Goal: Transaction & Acquisition: Purchase product/service

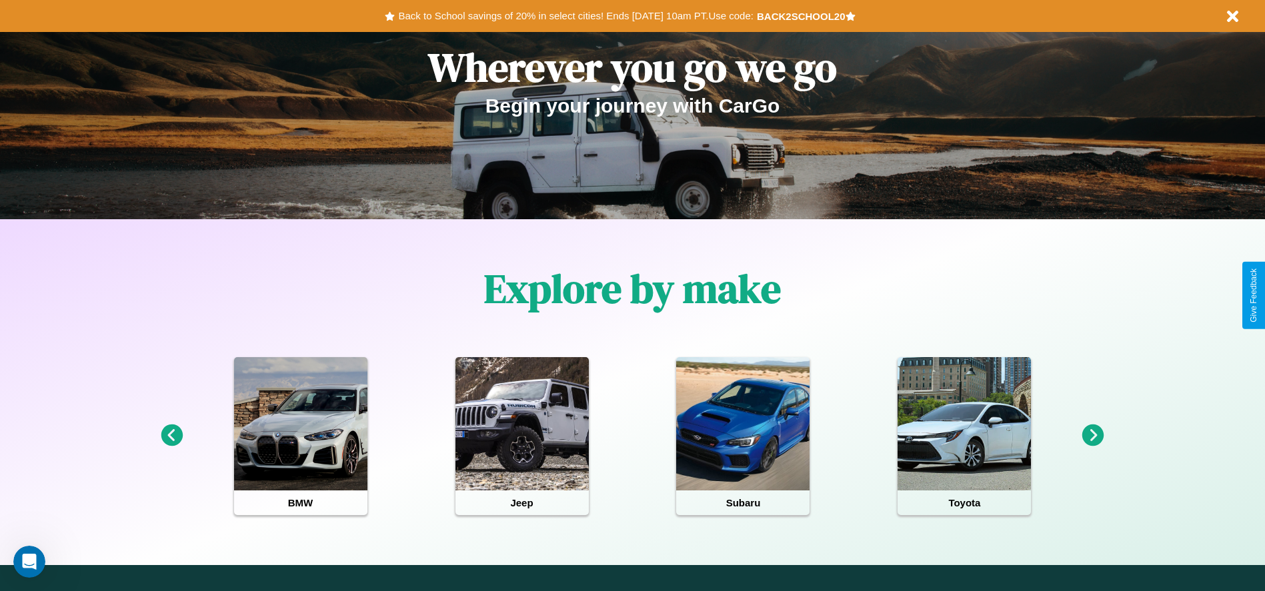
scroll to position [277, 0]
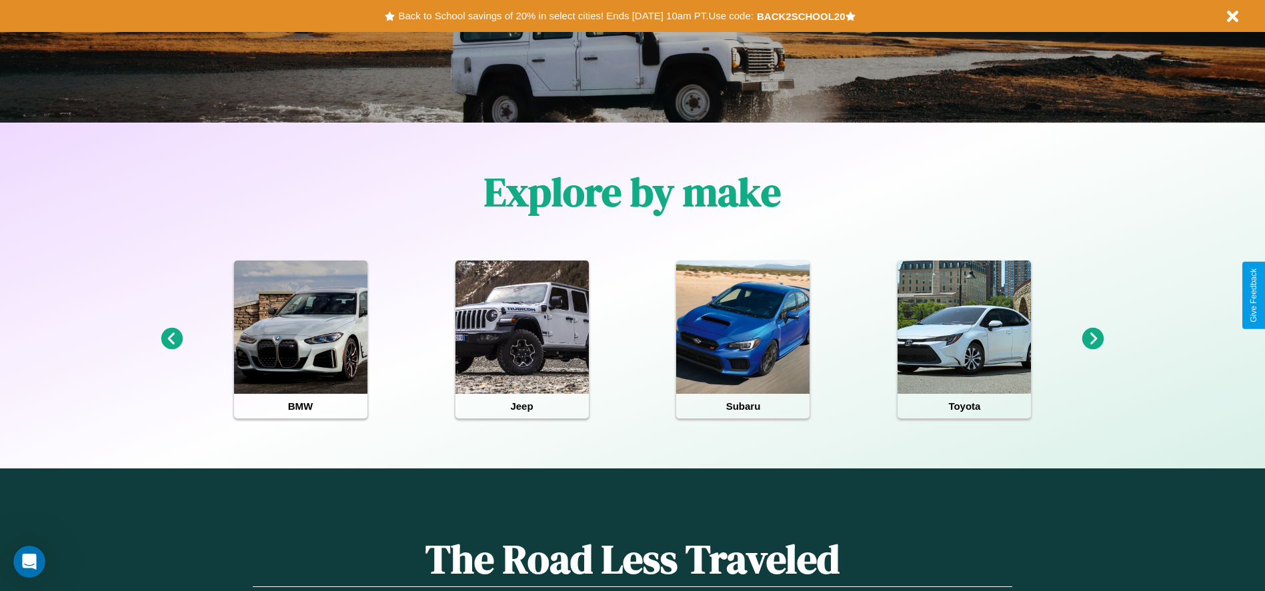
click at [1093, 339] on icon at bounding box center [1093, 339] width 22 height 22
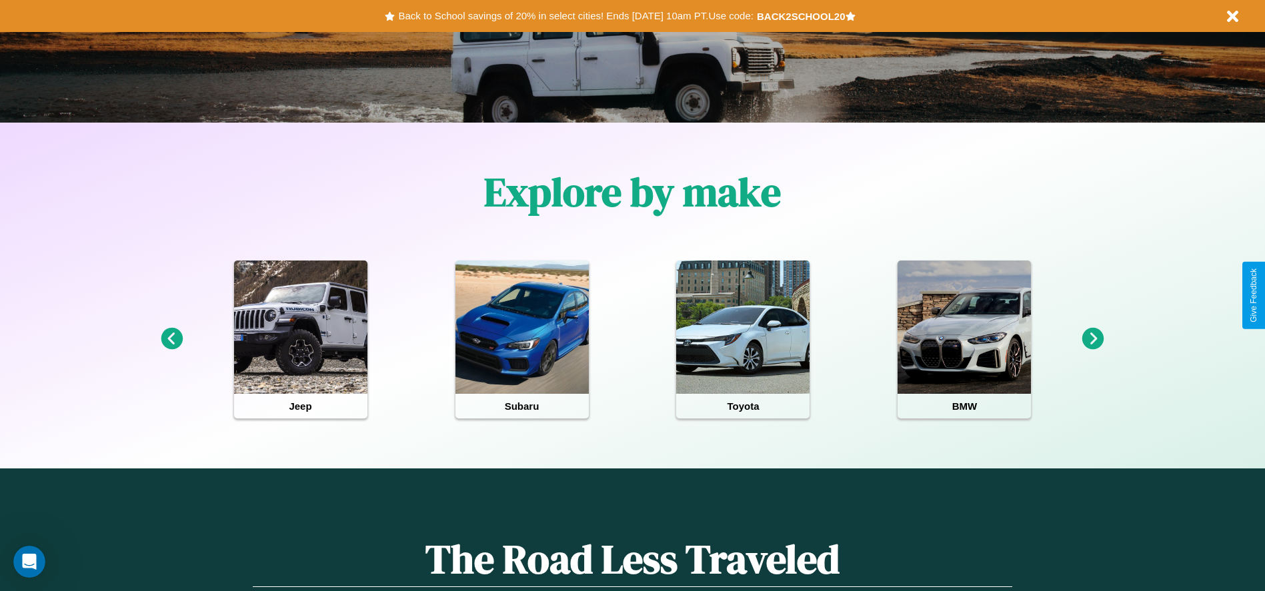
click at [1093, 339] on icon at bounding box center [1093, 339] width 22 height 22
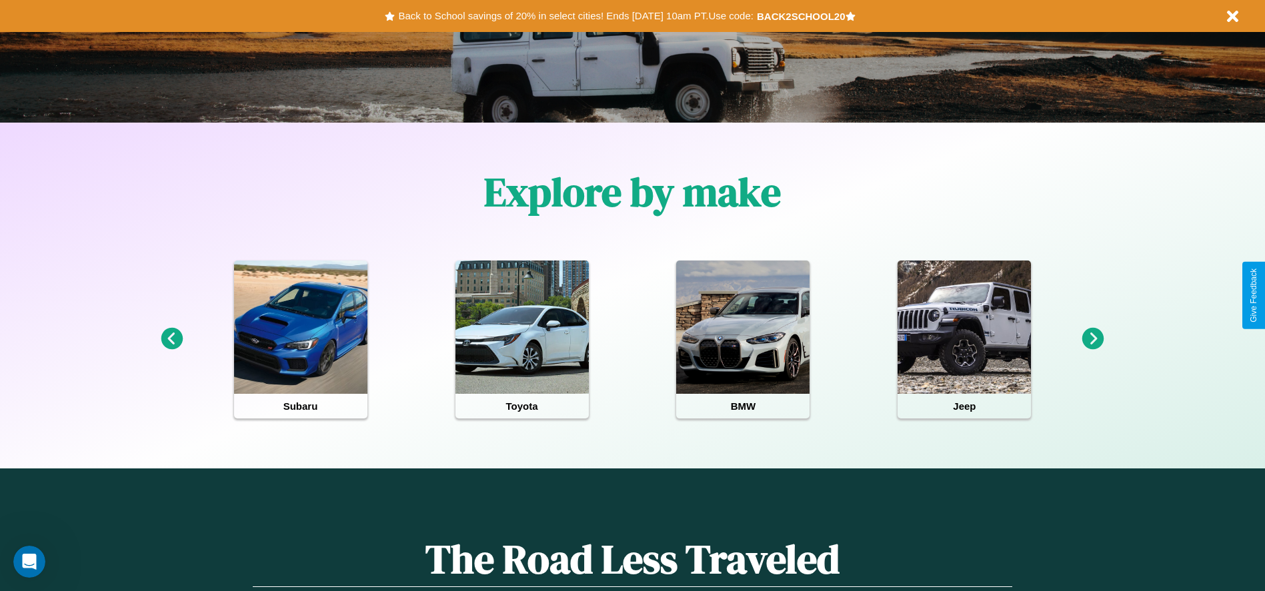
click at [171, 339] on icon at bounding box center [172, 339] width 22 height 22
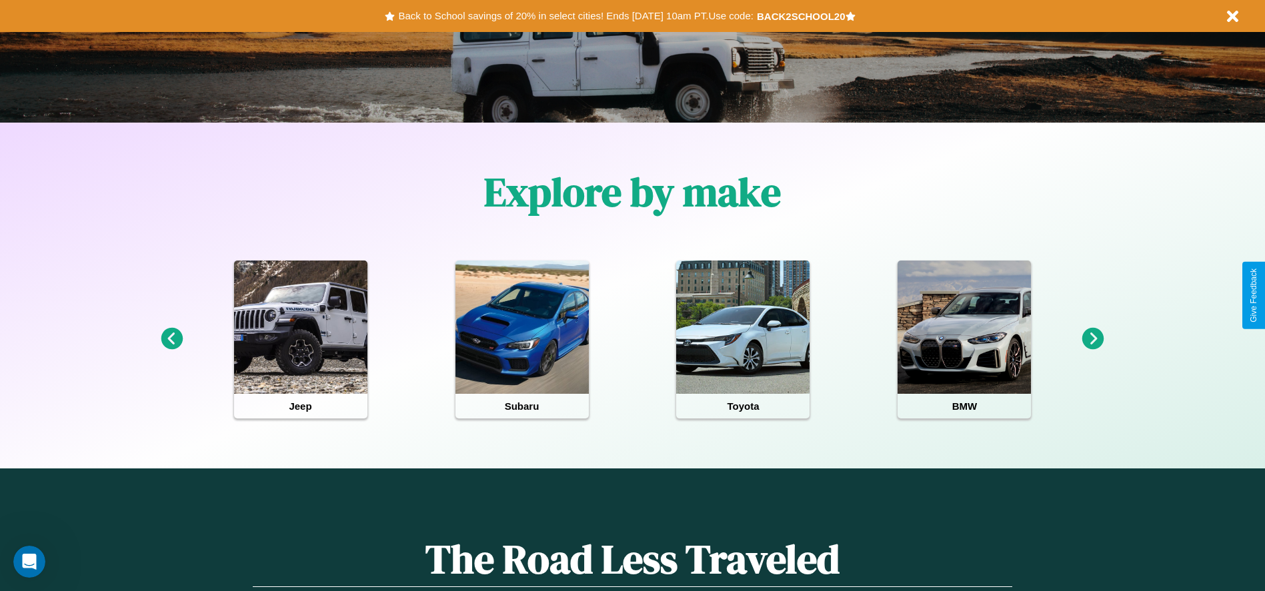
click at [1093, 339] on icon at bounding box center [1093, 339] width 22 height 22
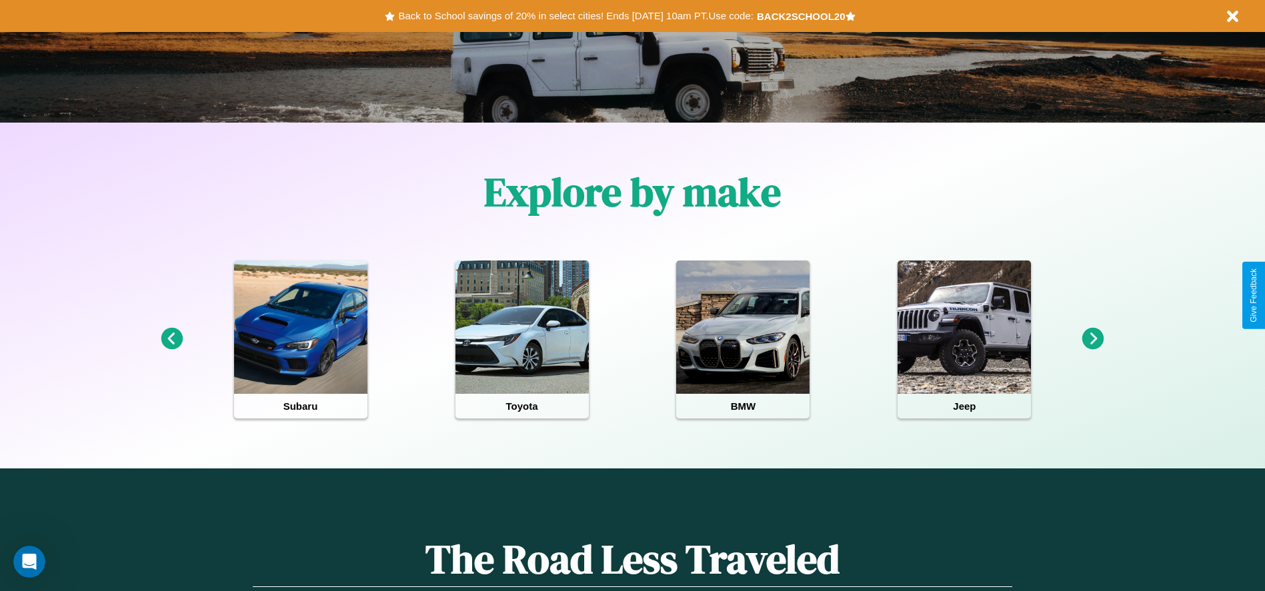
click at [1093, 339] on icon at bounding box center [1093, 339] width 22 height 22
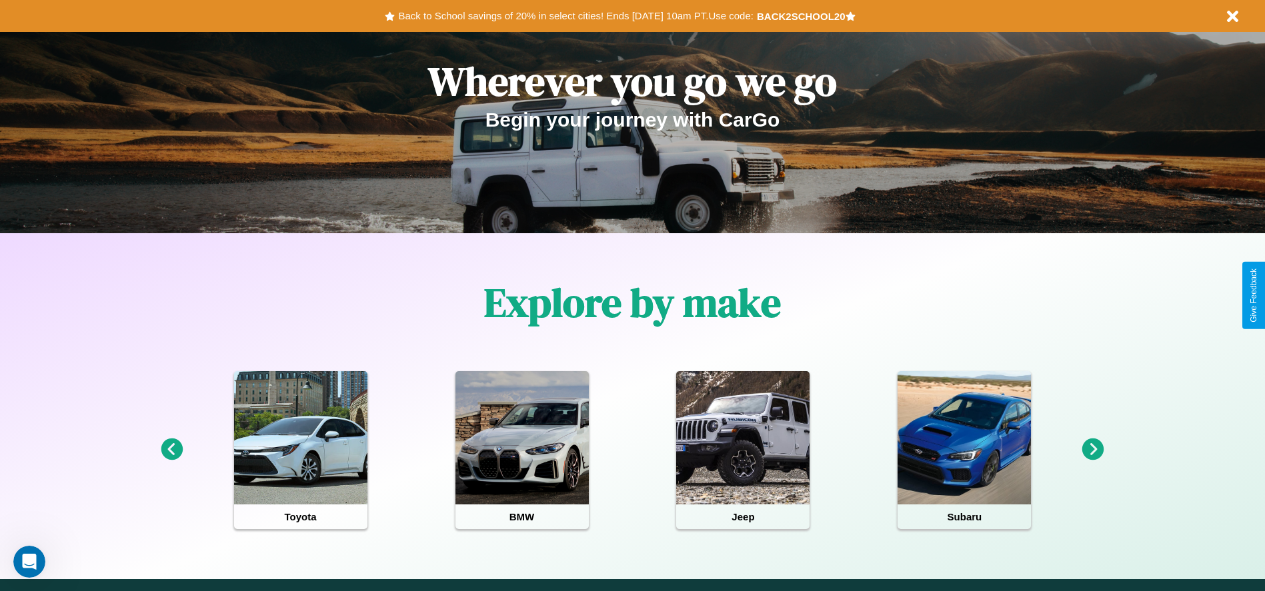
scroll to position [0, 0]
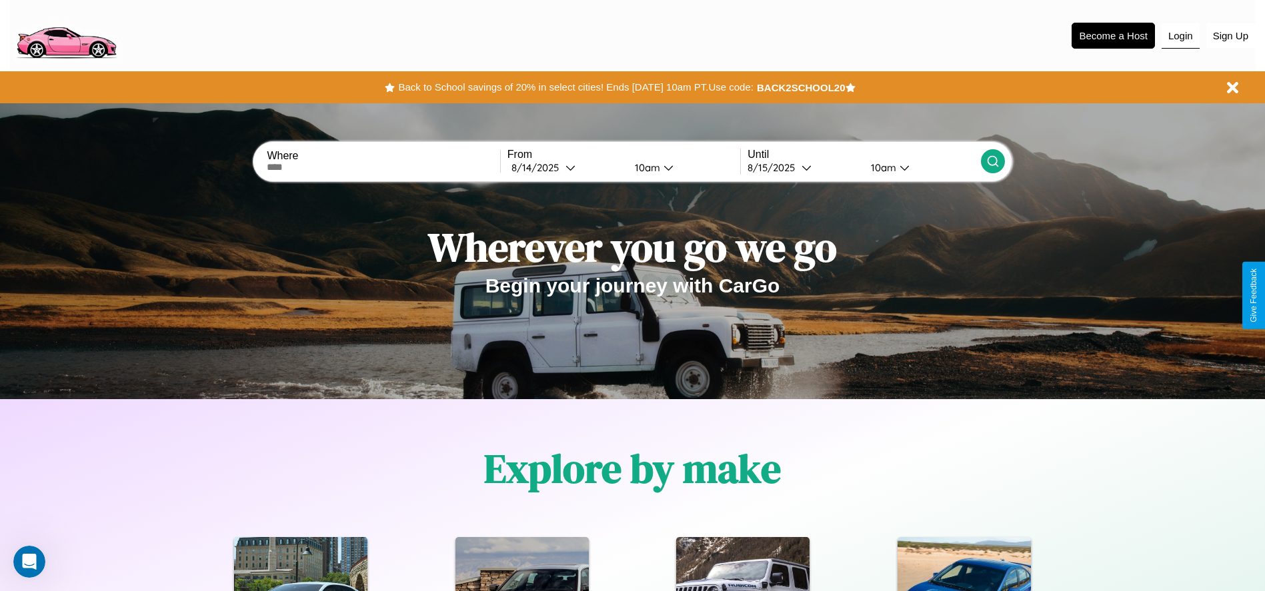
click at [1180, 35] on button "Login" at bounding box center [1180, 35] width 38 height 25
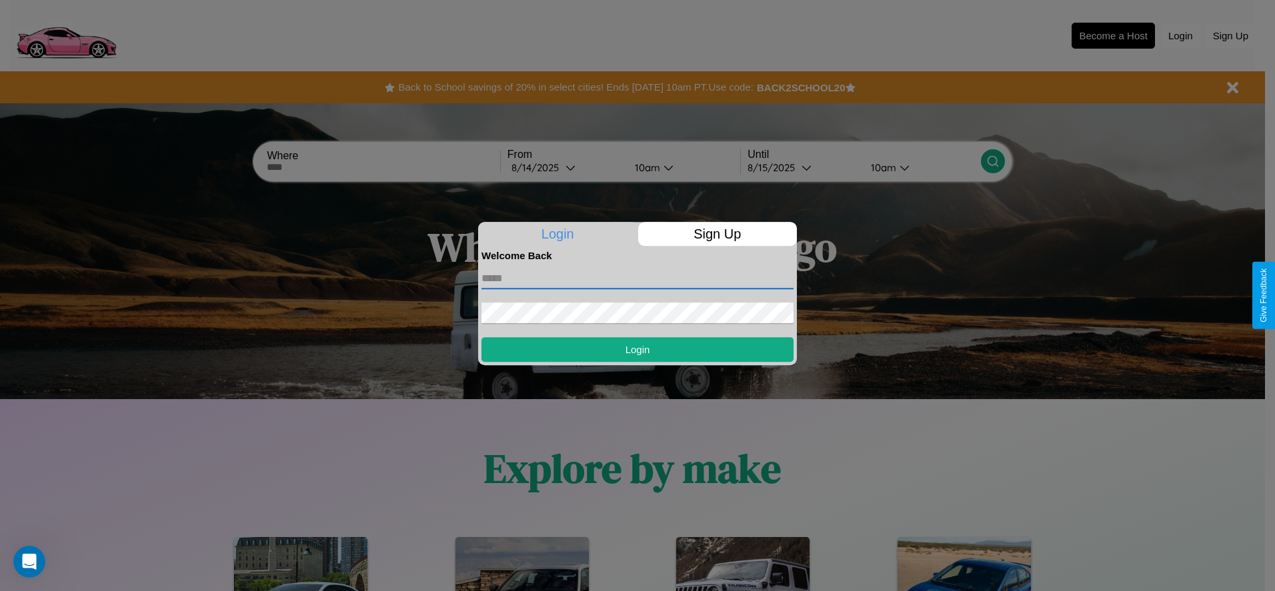
click at [637, 278] on input "text" at bounding box center [637, 278] width 312 height 21
type input "**********"
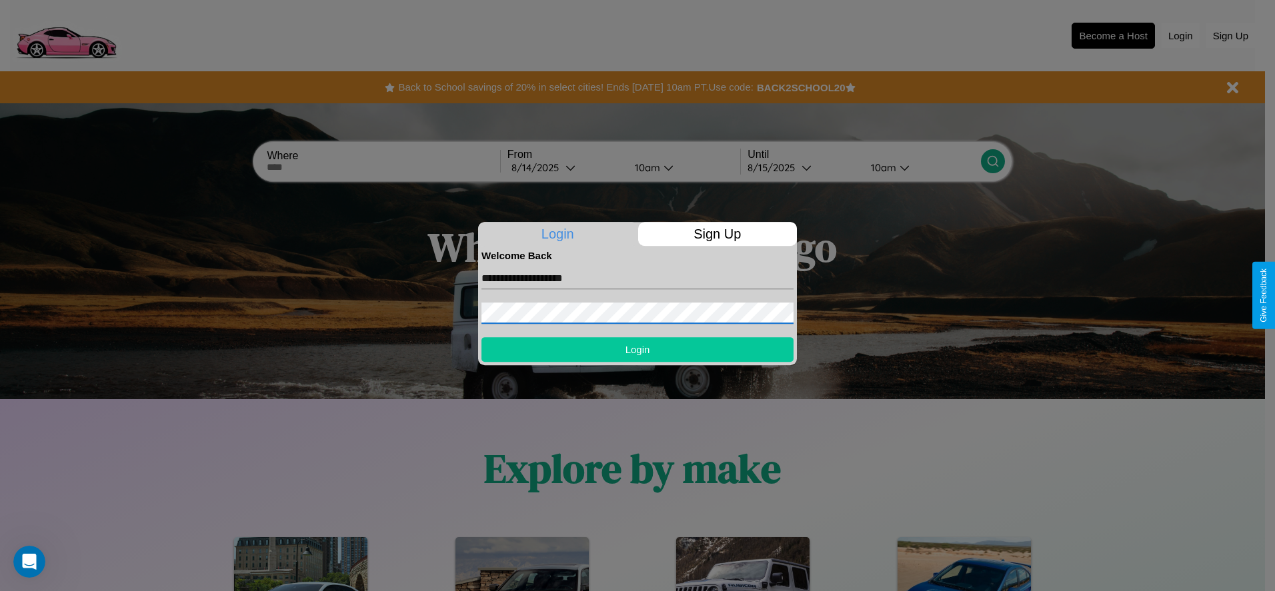
click at [637, 349] on button "Login" at bounding box center [637, 349] width 312 height 25
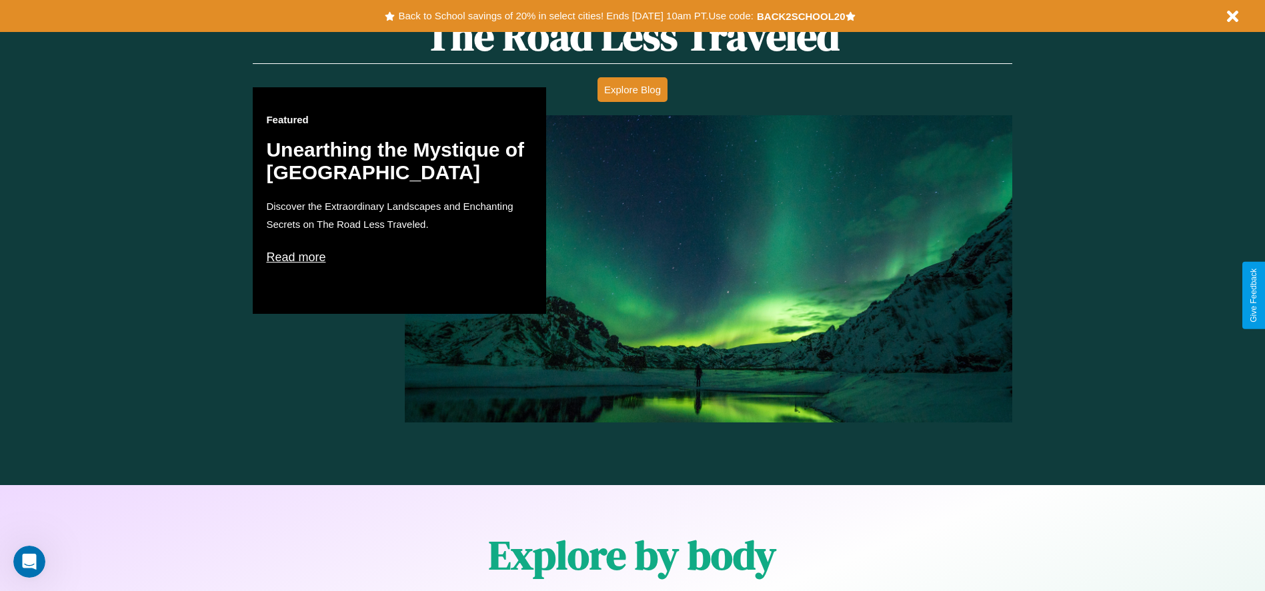
scroll to position [1912, 0]
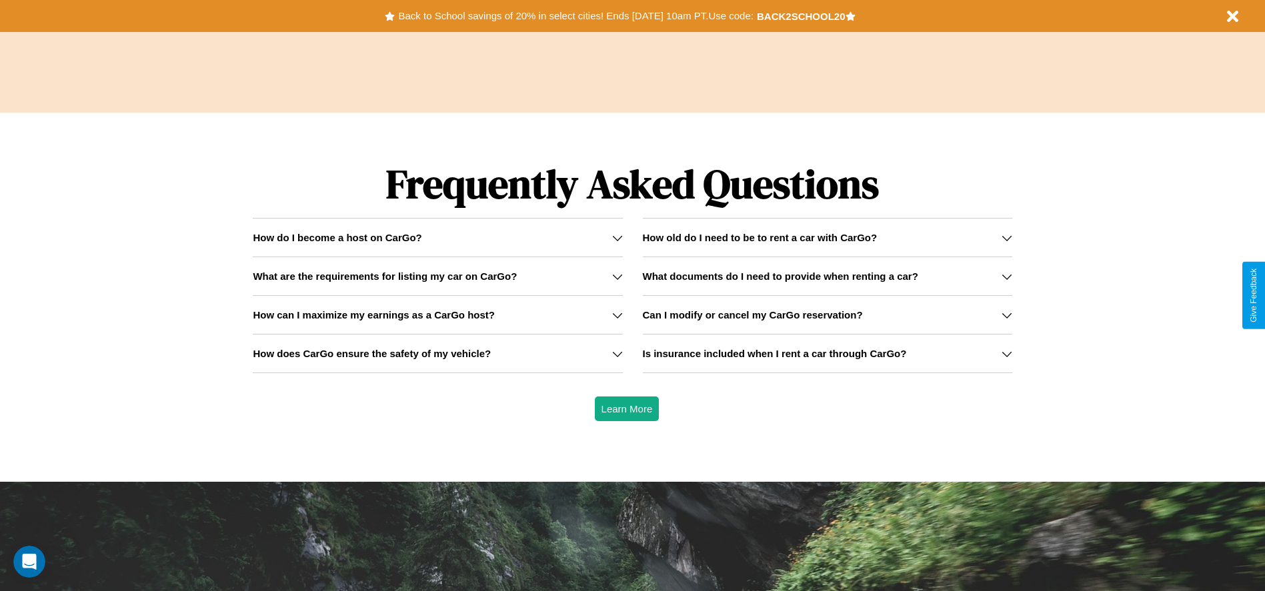
click at [1006, 315] on icon at bounding box center [1006, 315] width 11 height 11
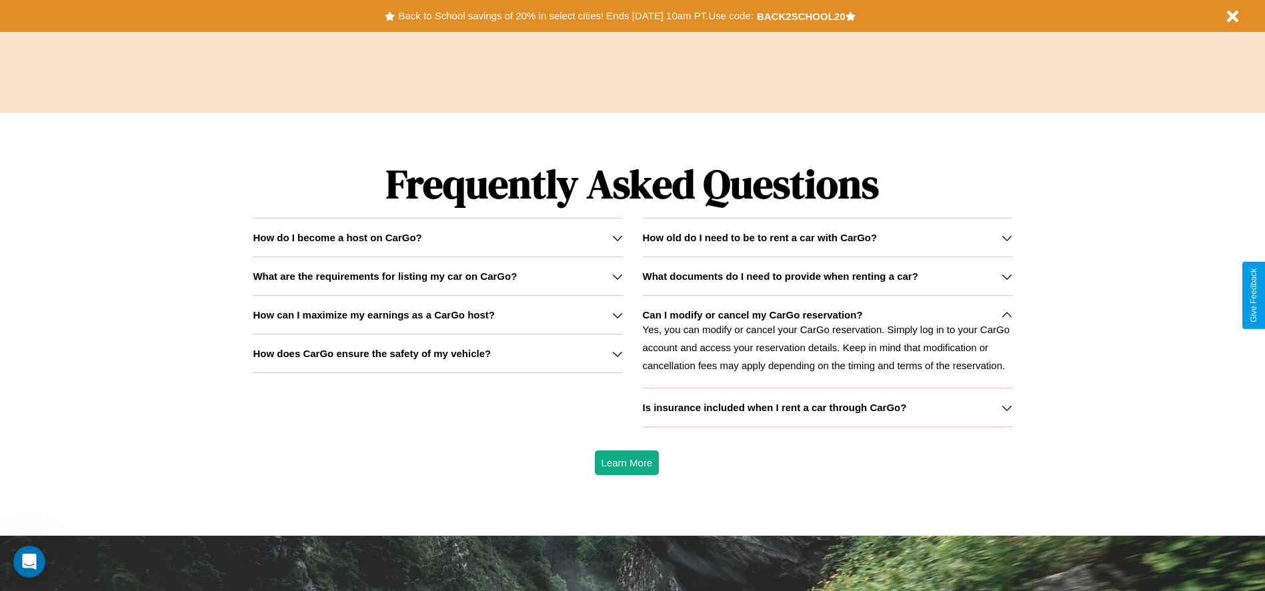
click at [1006, 407] on icon at bounding box center [1006, 408] width 11 height 11
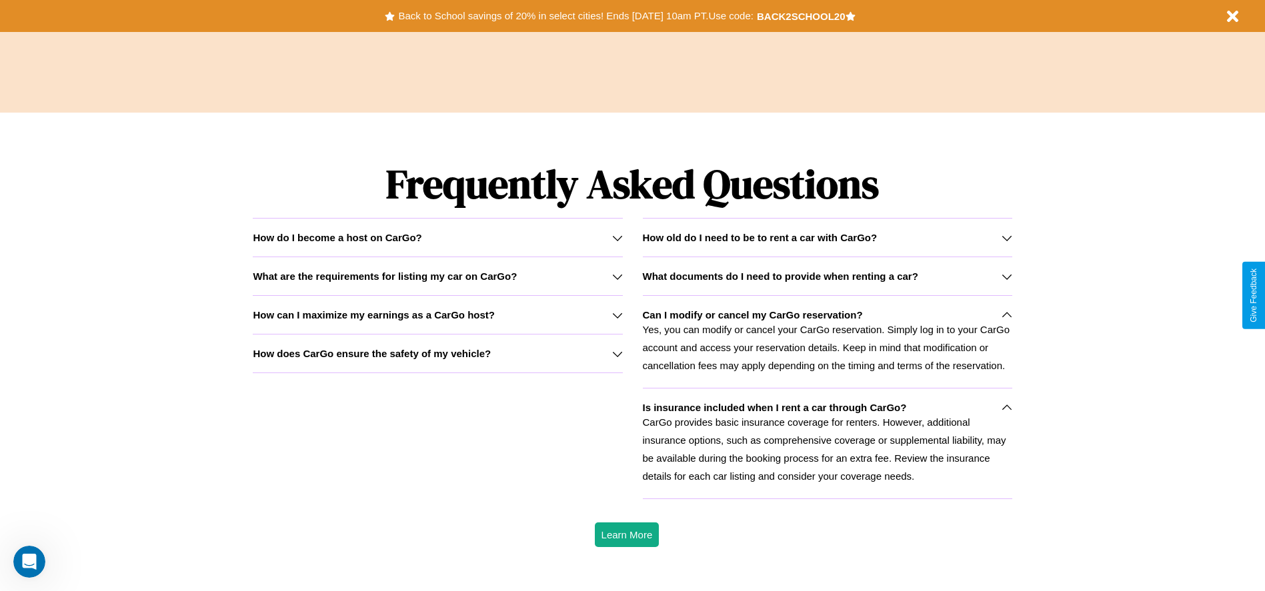
click at [437, 237] on div "How do I become a host on CarGo?" at bounding box center [437, 237] width 369 height 11
click at [437, 315] on h3 "How can I maximize my earnings as a CarGo host?" at bounding box center [374, 314] width 242 height 11
click at [617, 315] on icon at bounding box center [617, 315] width 11 height 11
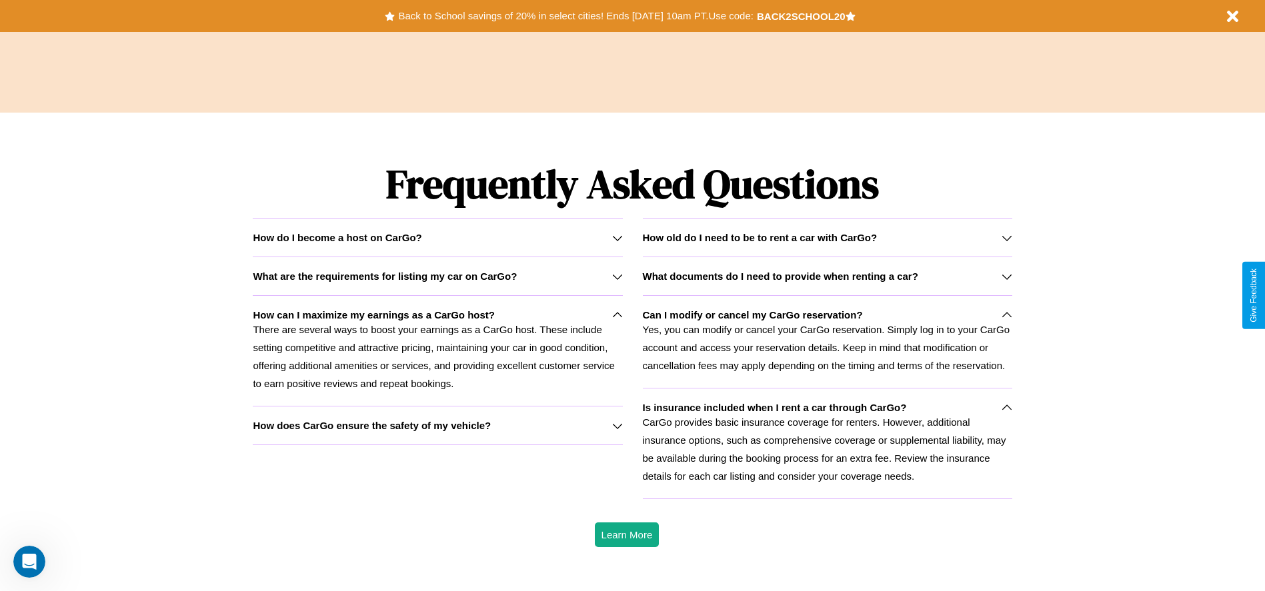
click at [1006, 315] on icon at bounding box center [1006, 315] width 11 height 11
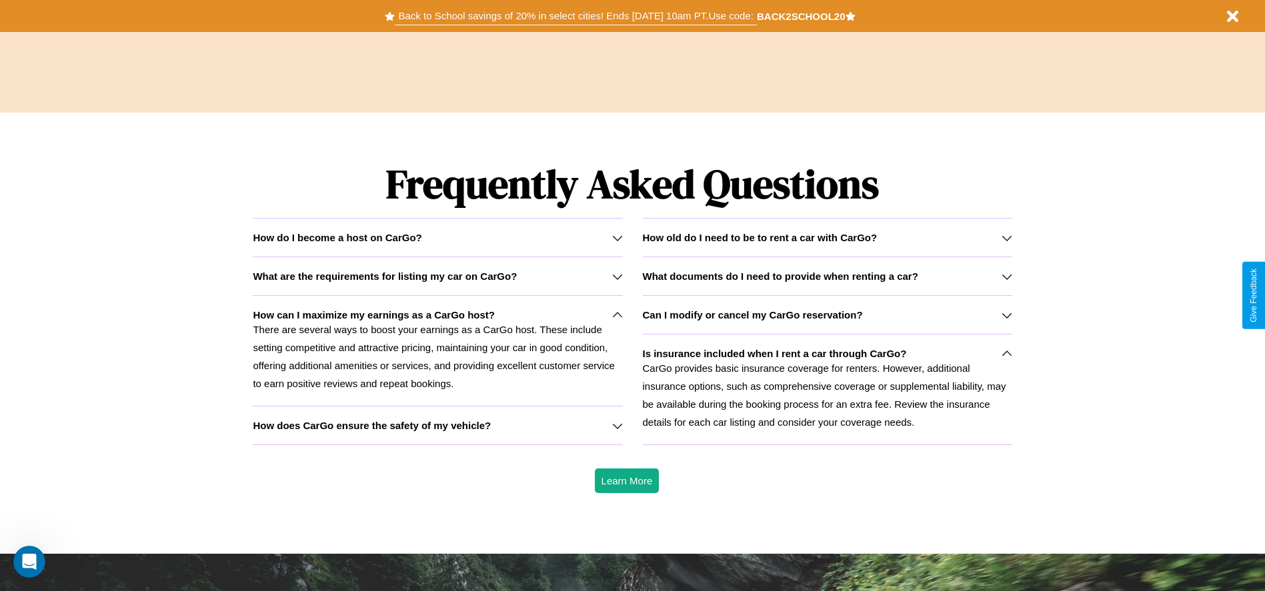
click at [575, 16] on button "Back to School savings of 20% in select cities! Ends 9/1 at 10am PT. Use code:" at bounding box center [575, 16] width 361 height 19
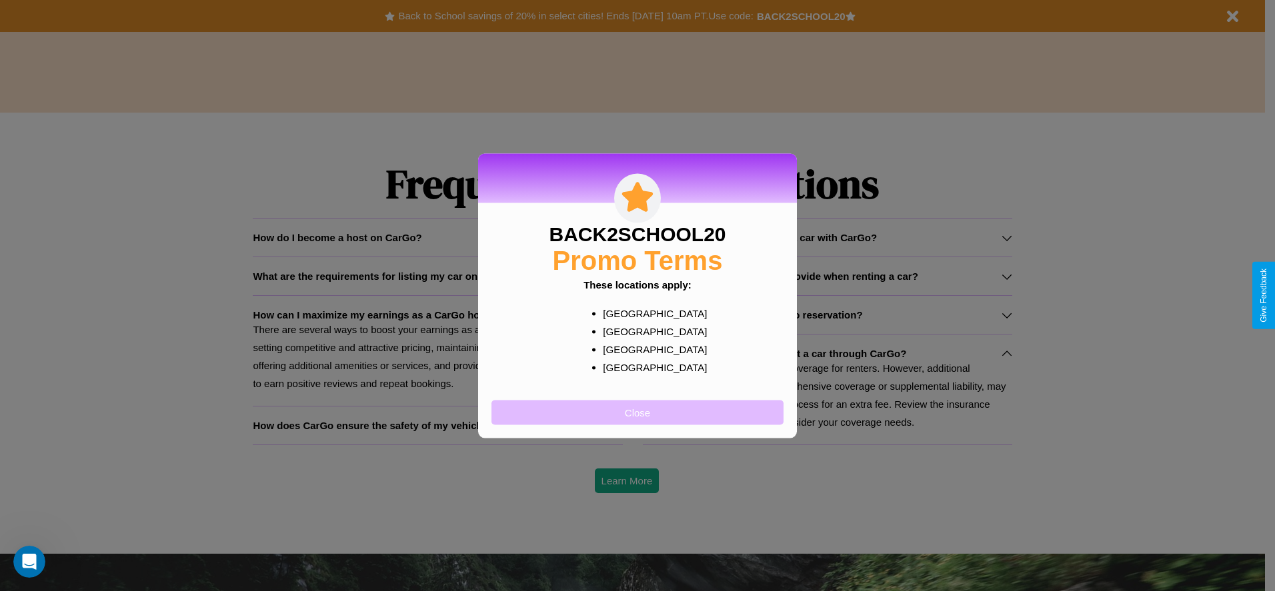
click at [637, 412] on button "Close" at bounding box center [637, 412] width 292 height 25
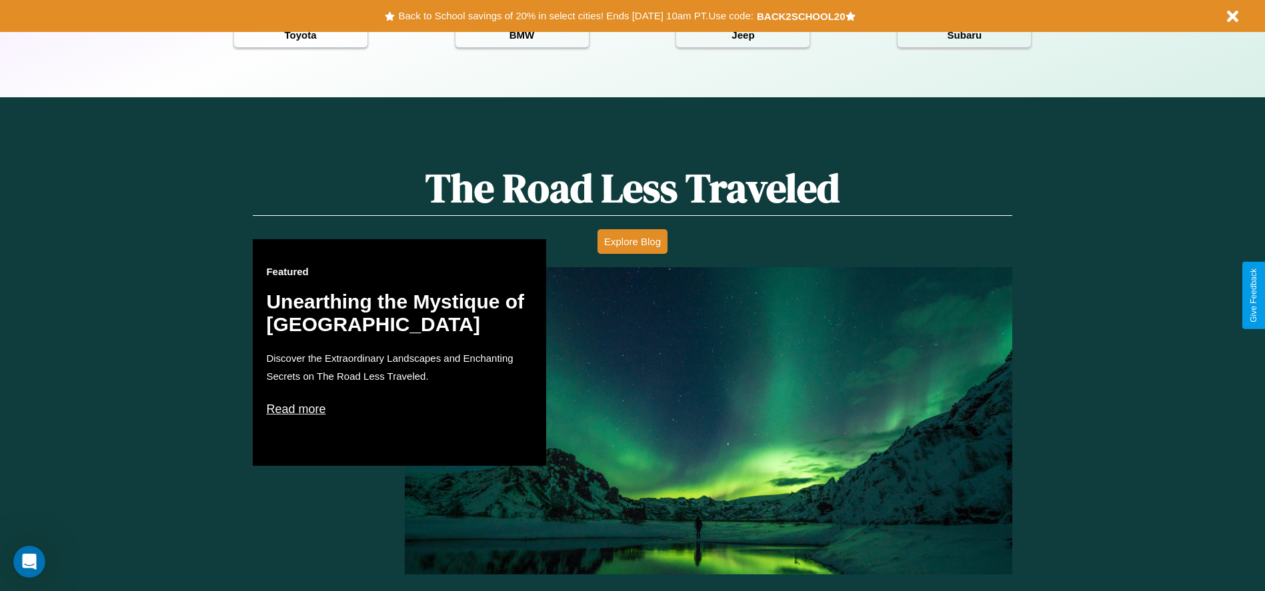
scroll to position [594, 0]
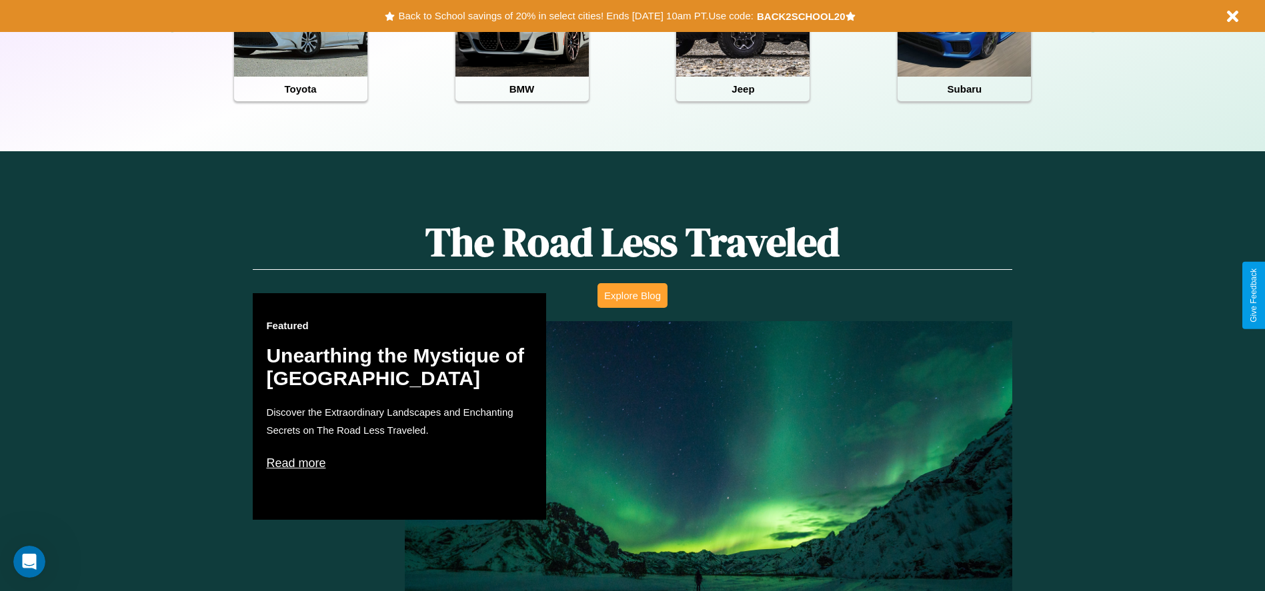
click at [632, 295] on button "Explore Blog" at bounding box center [632, 295] width 70 height 25
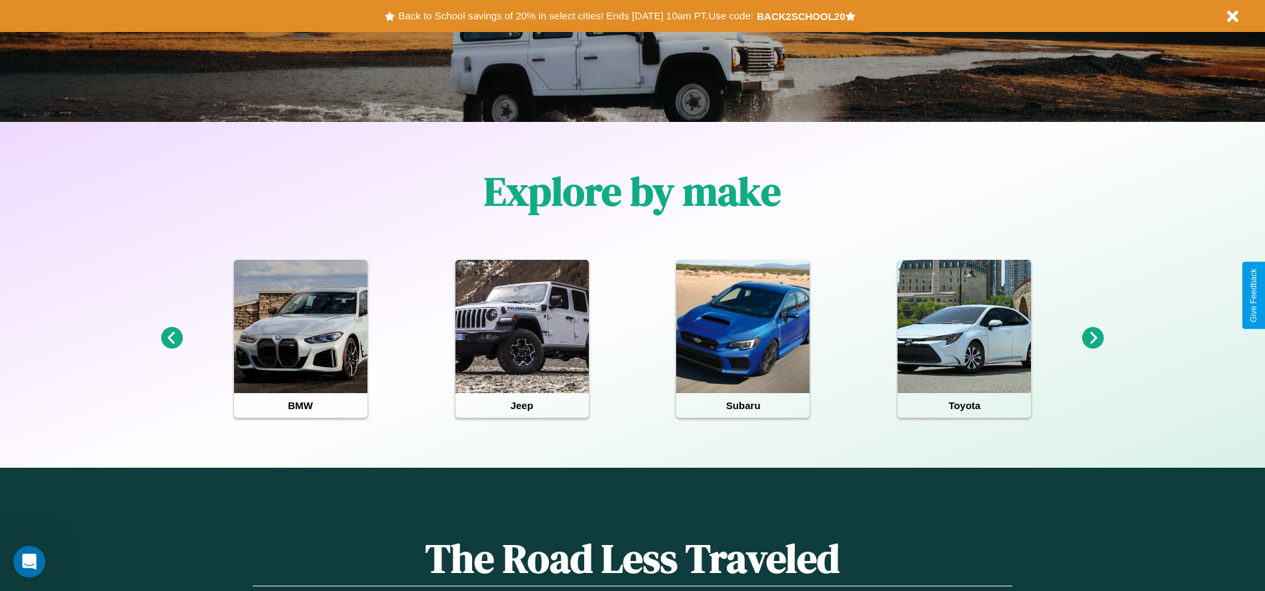
scroll to position [277, 0]
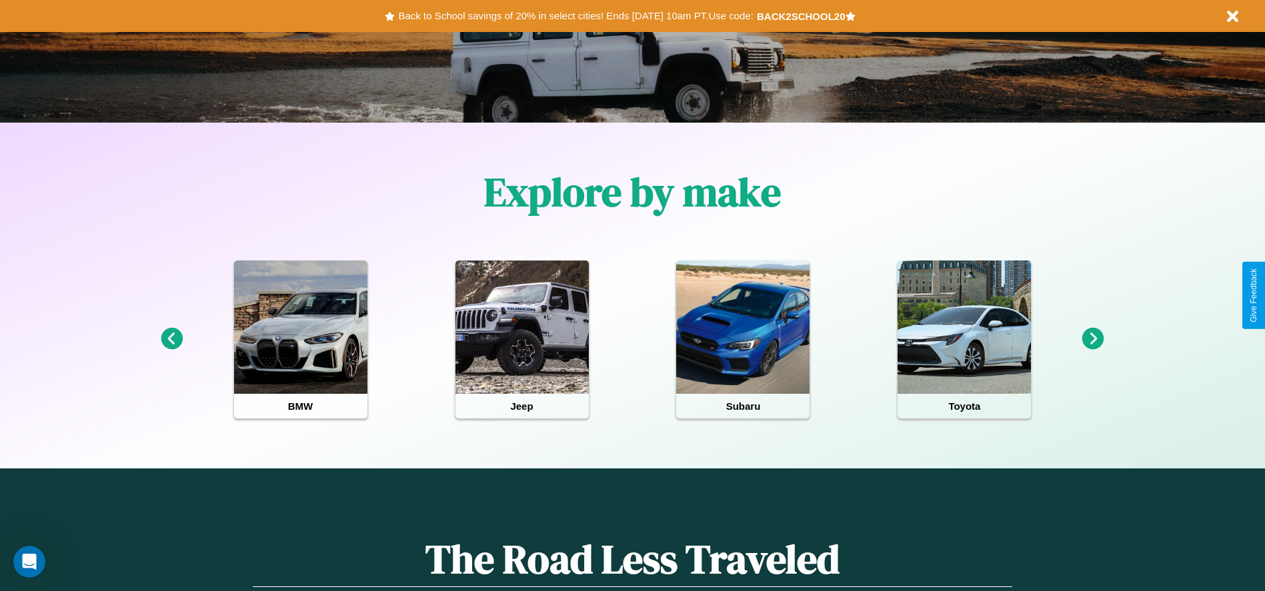
click at [1093, 339] on icon at bounding box center [1093, 339] width 22 height 22
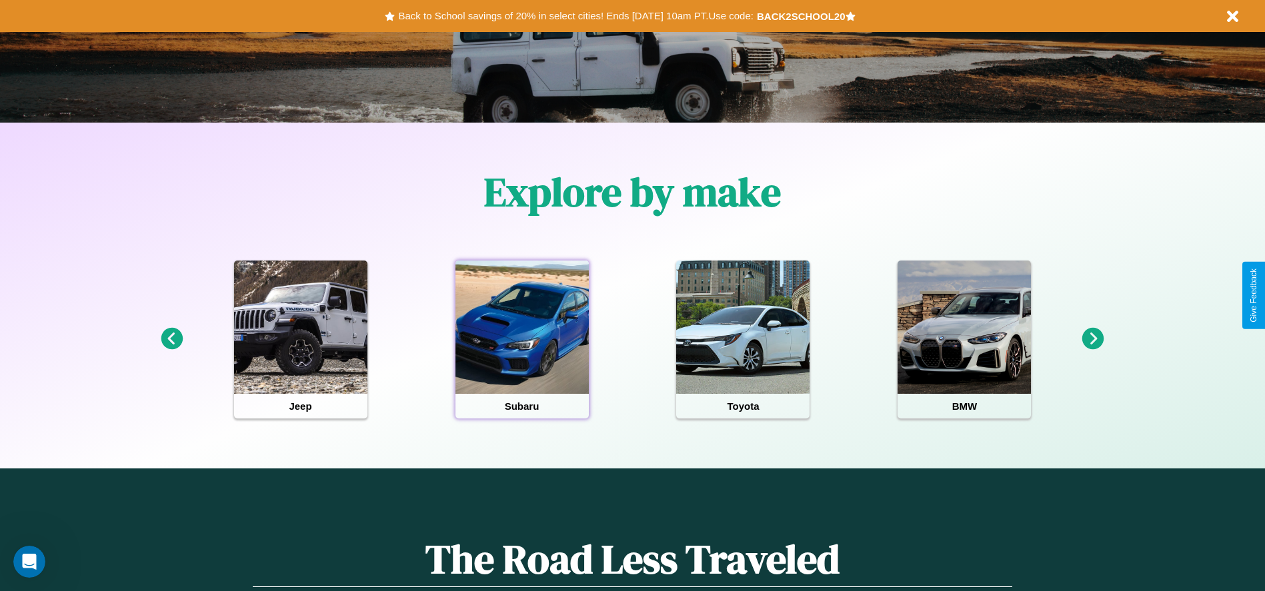
click at [521, 339] on div at bounding box center [521, 327] width 133 height 133
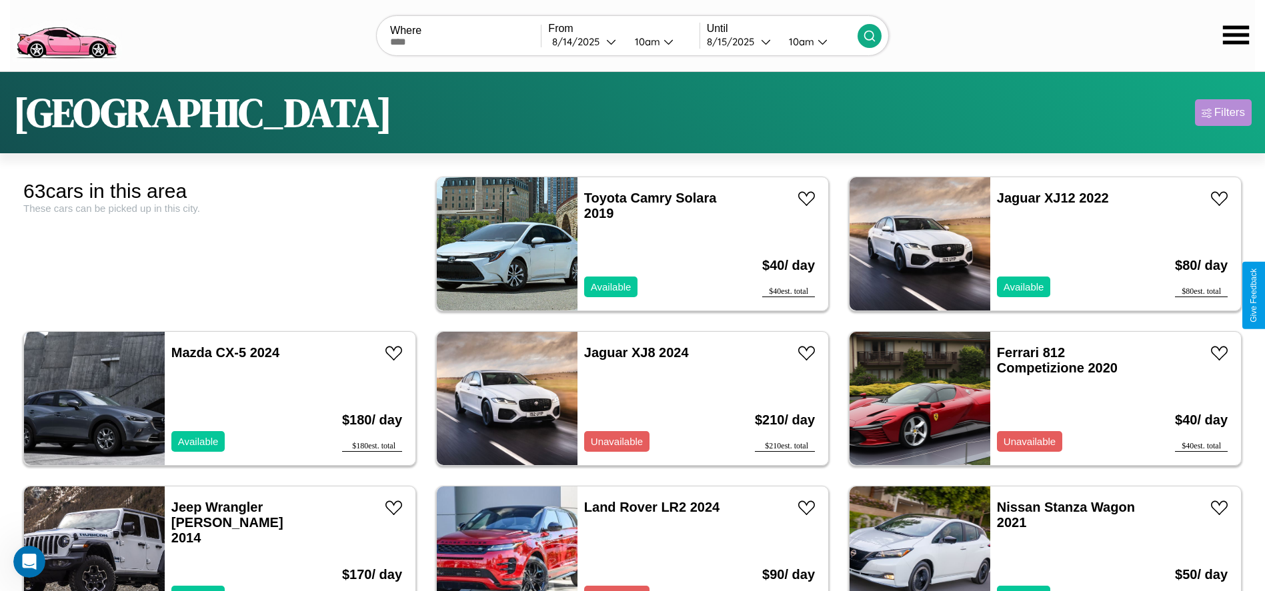
click at [1223, 113] on div "Filters" at bounding box center [1229, 112] width 31 height 13
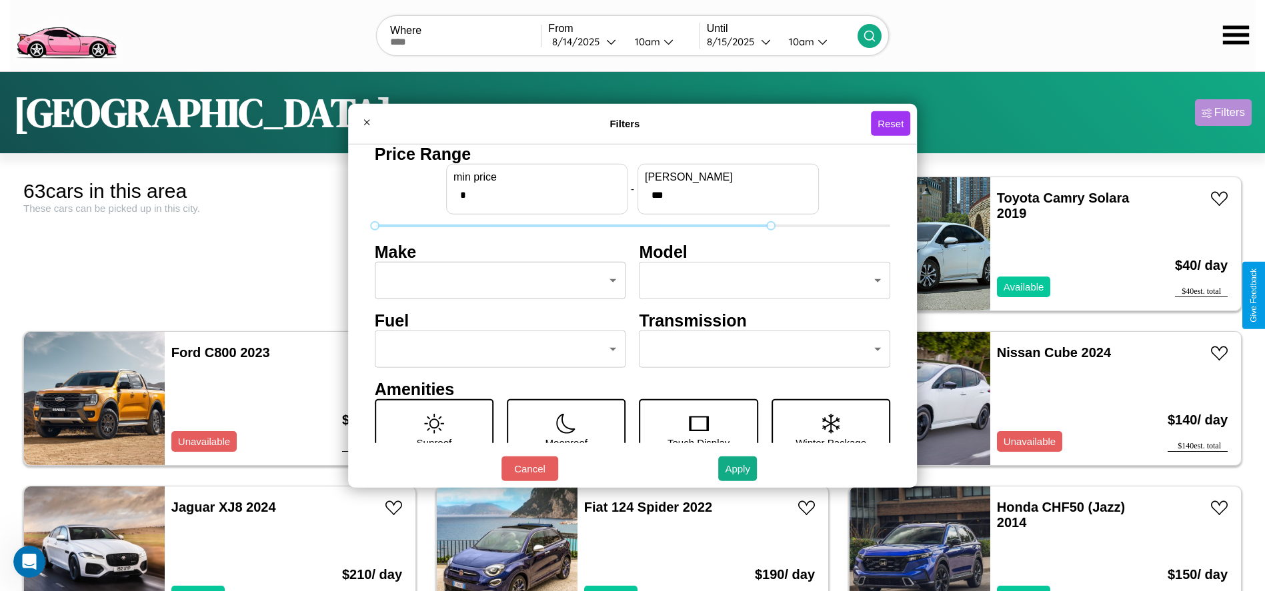
type input "***"
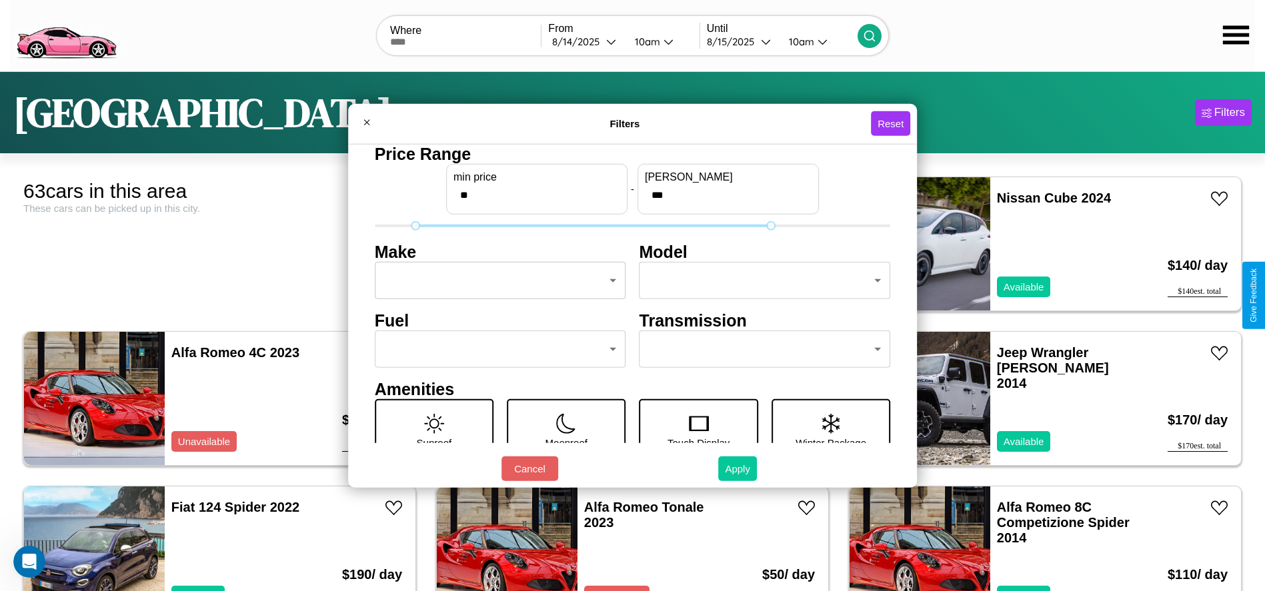
type input "**"
click at [738, 469] on button "Apply" at bounding box center [737, 469] width 39 height 25
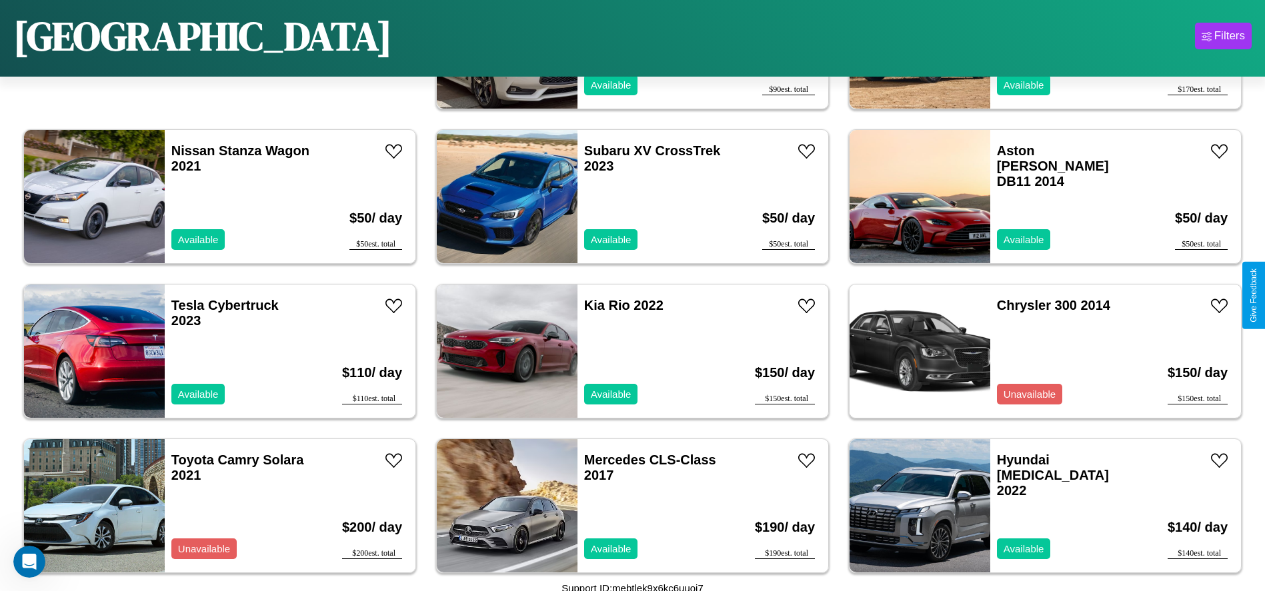
scroll to position [1695, 0]
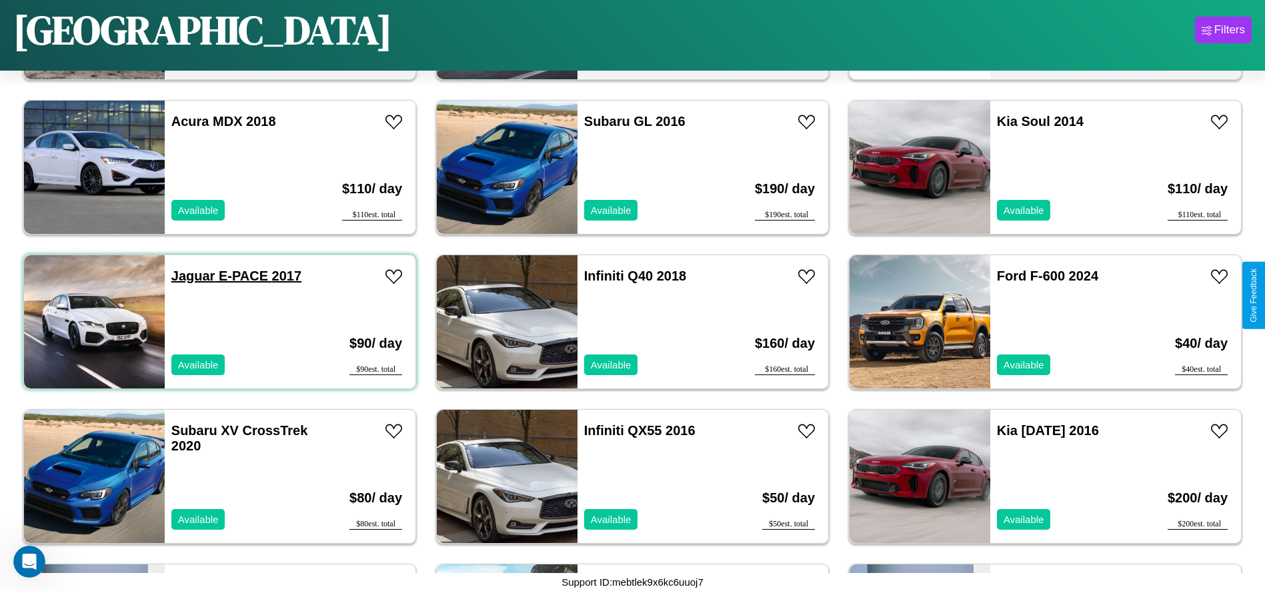
click at [191, 276] on link "Jaguar E-PACE 2017" at bounding box center [236, 276] width 130 height 15
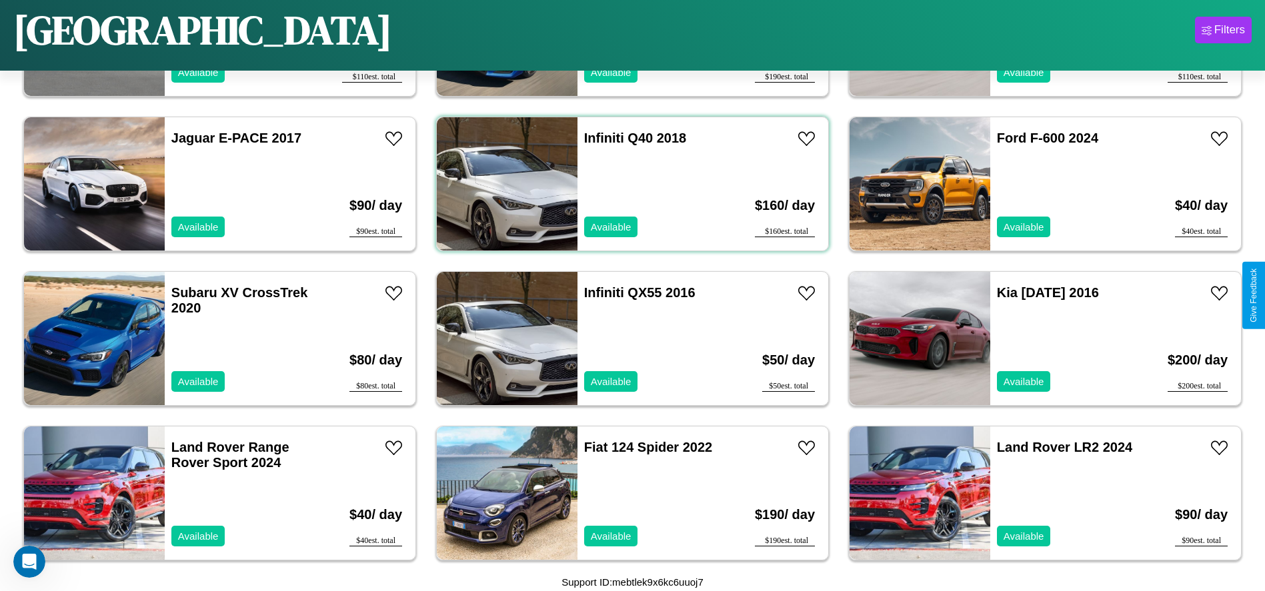
scroll to position [2772, 0]
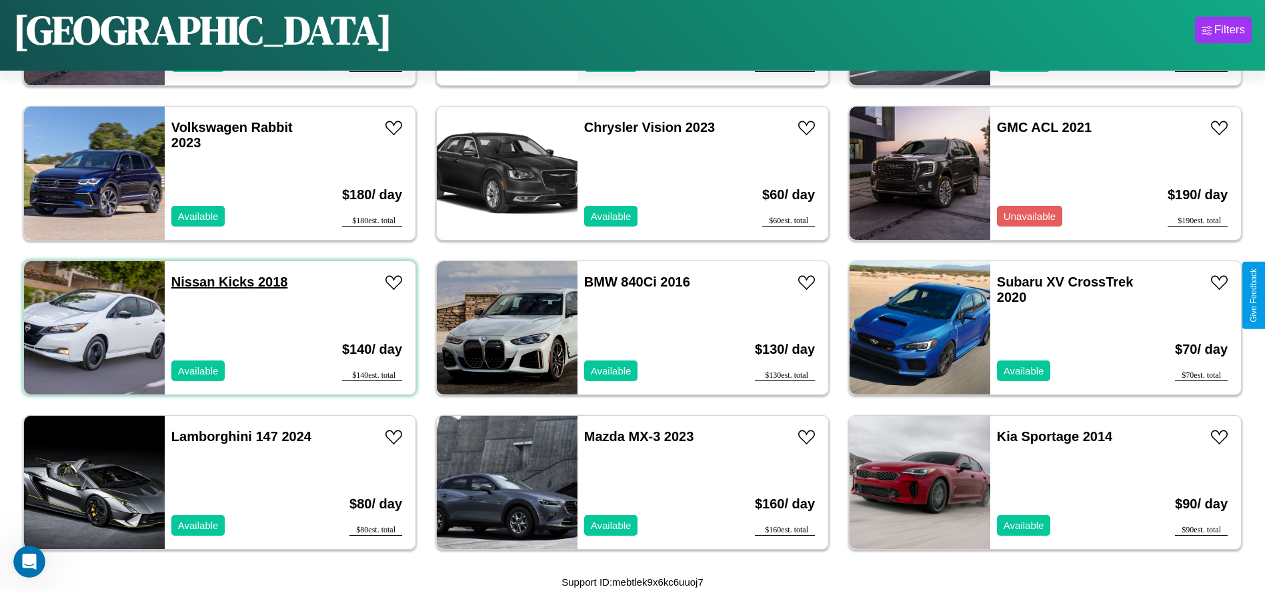
click at [191, 282] on link "Nissan Kicks 2018" at bounding box center [229, 282] width 117 height 15
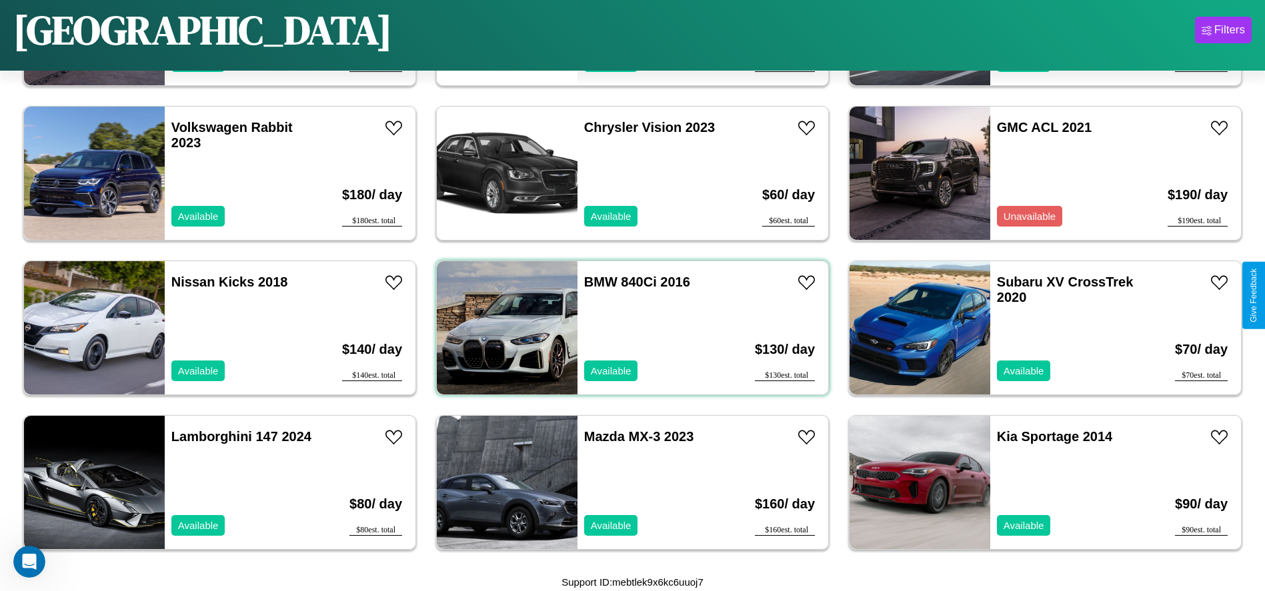
scroll to position [1231, 0]
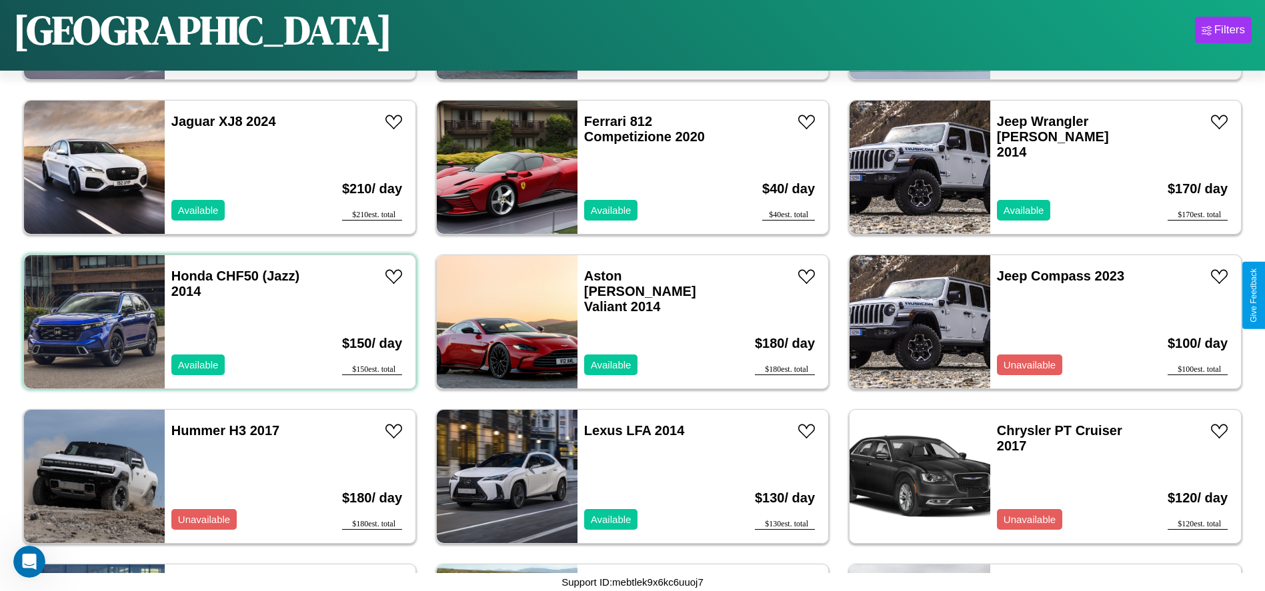
click at [218, 322] on div "Honda CHF50 (Jazz) 2014 Available" at bounding box center [242, 321] width 154 height 133
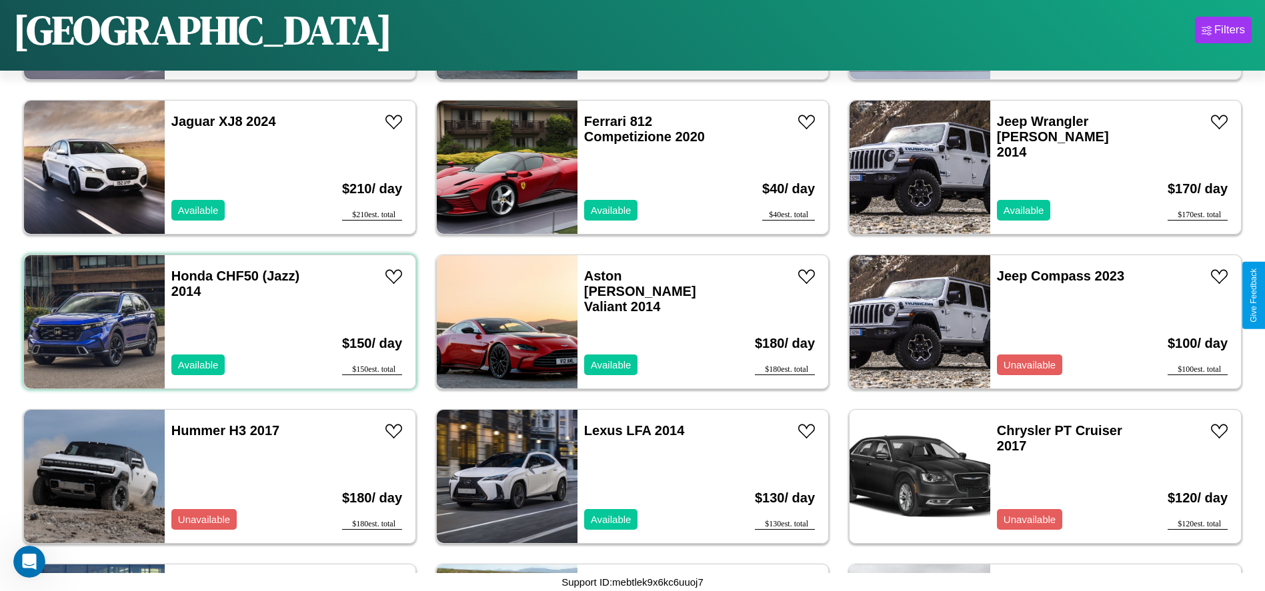
click at [218, 322] on div "Honda CHF50 (Jazz) 2014 Available" at bounding box center [242, 321] width 154 height 133
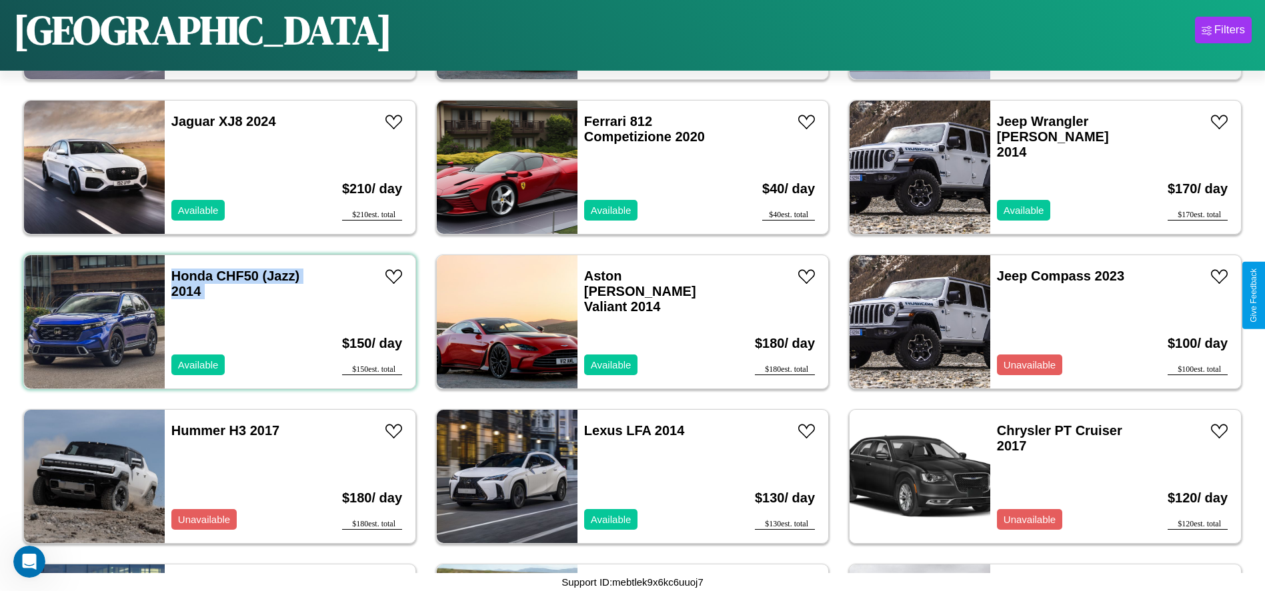
click at [218, 322] on div "Honda CHF50 (Jazz) 2014 Available" at bounding box center [242, 321] width 154 height 133
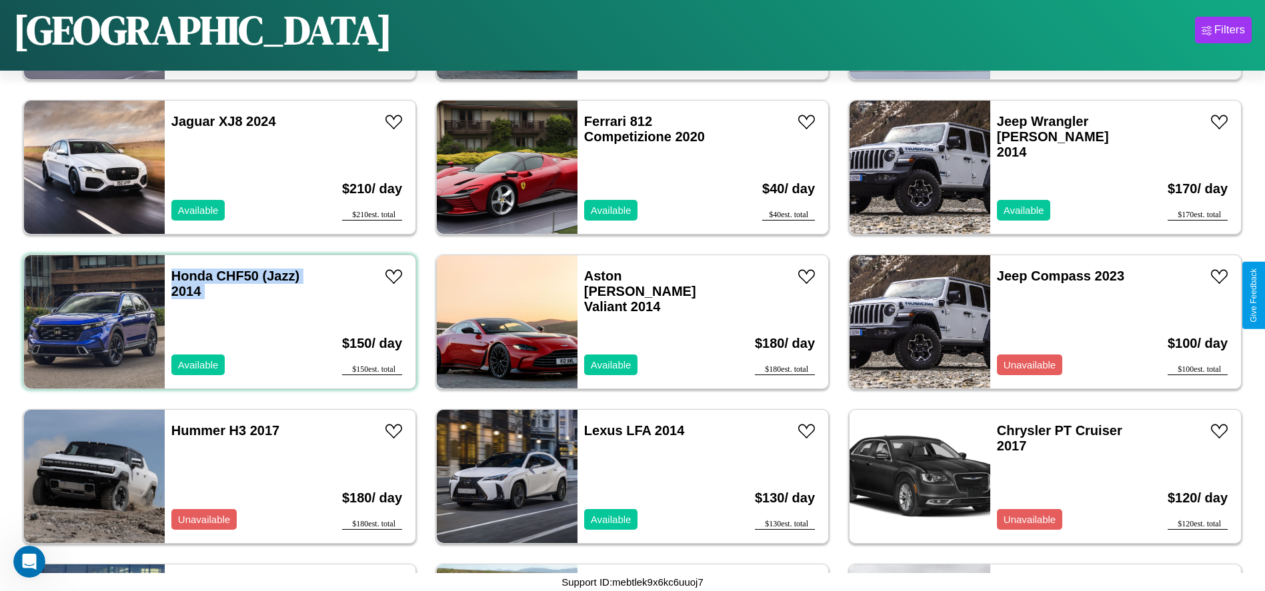
click at [218, 322] on div "Honda CHF50 (Jazz) 2014 Available" at bounding box center [242, 321] width 154 height 133
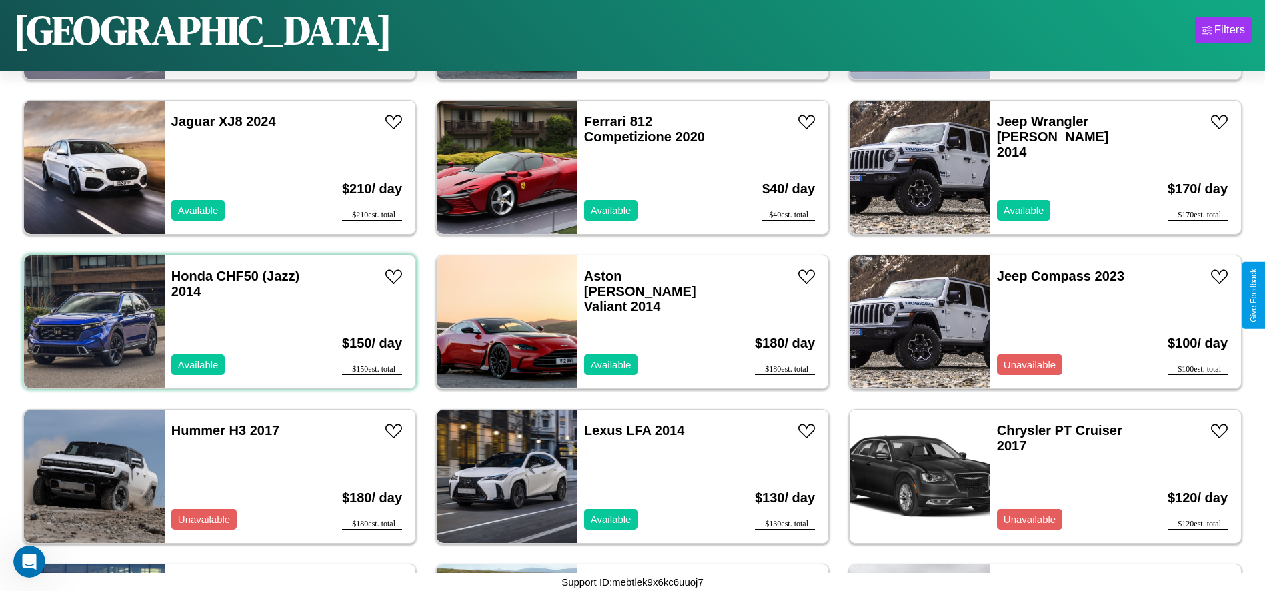
click at [218, 322] on div "Honda CHF50 (Jazz) 2014 Available" at bounding box center [242, 321] width 154 height 133
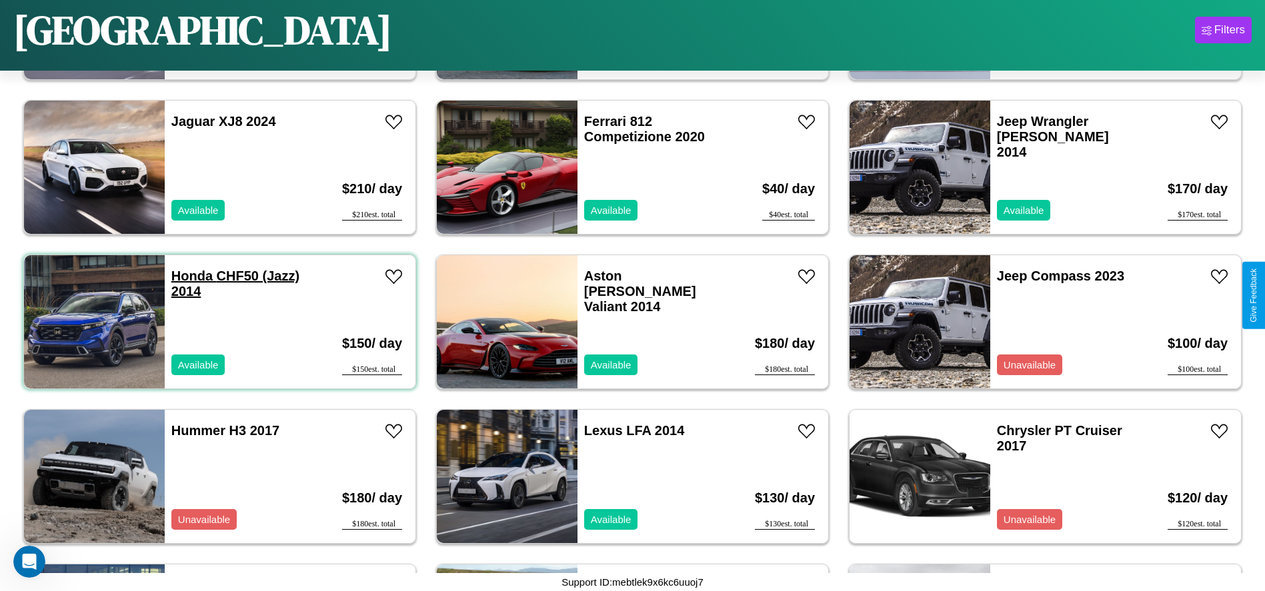
click at [190, 276] on link "Honda CHF50 (Jazz) 2014" at bounding box center [235, 284] width 128 height 30
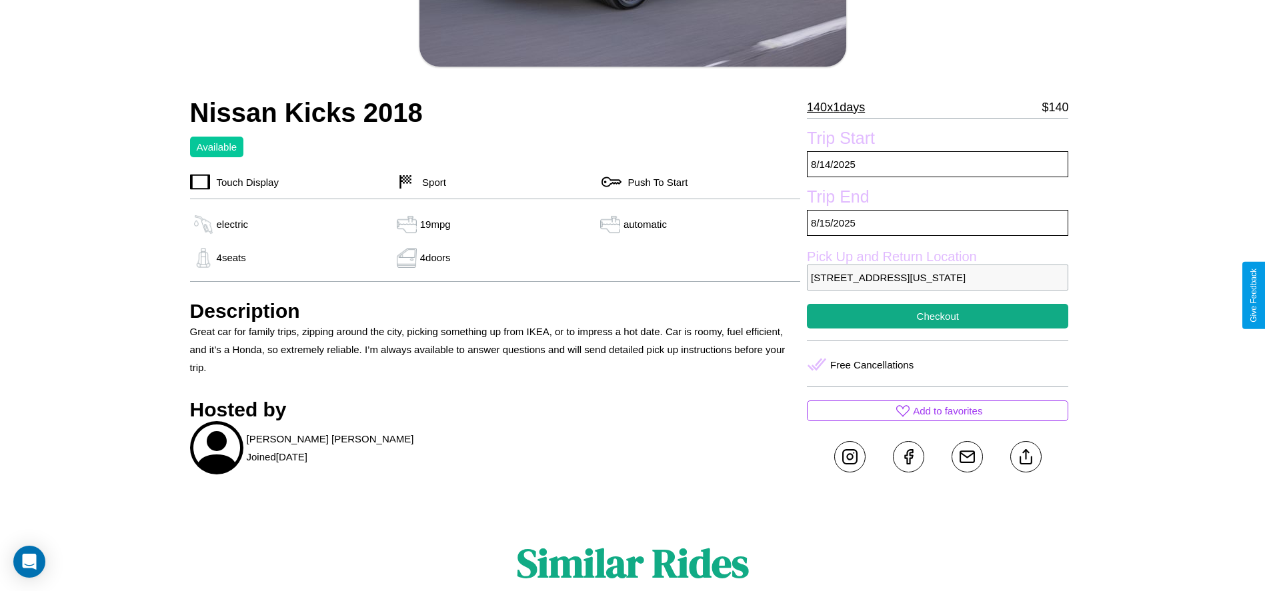
scroll to position [363, 0]
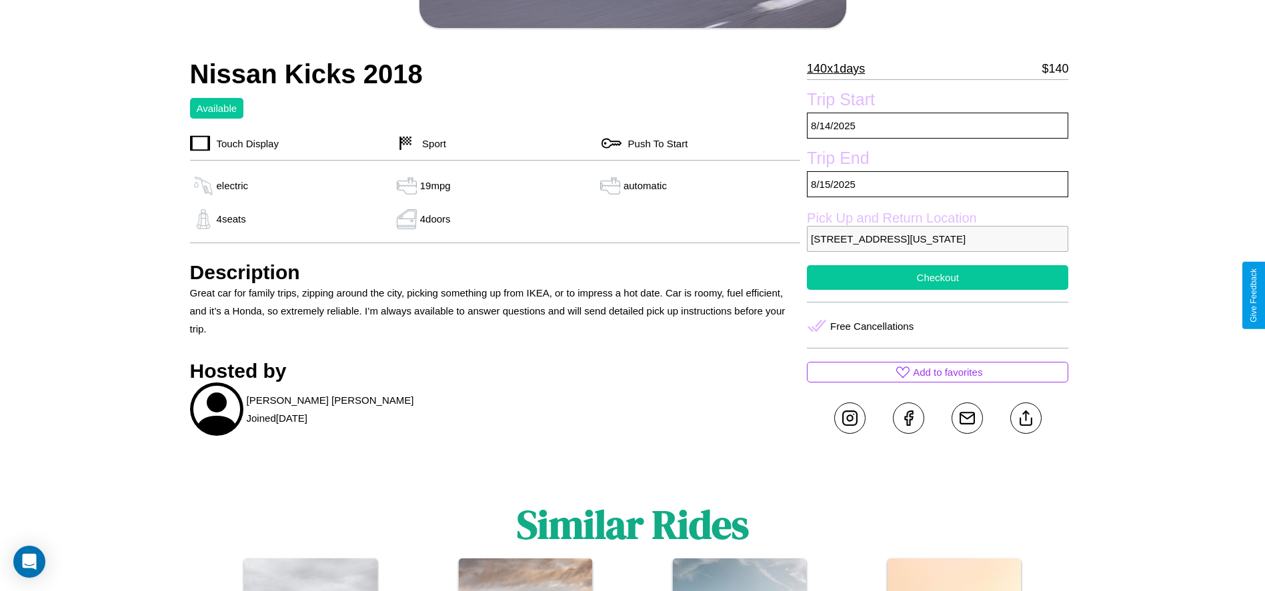
click at [937, 290] on button "Checkout" at bounding box center [937, 277] width 261 height 25
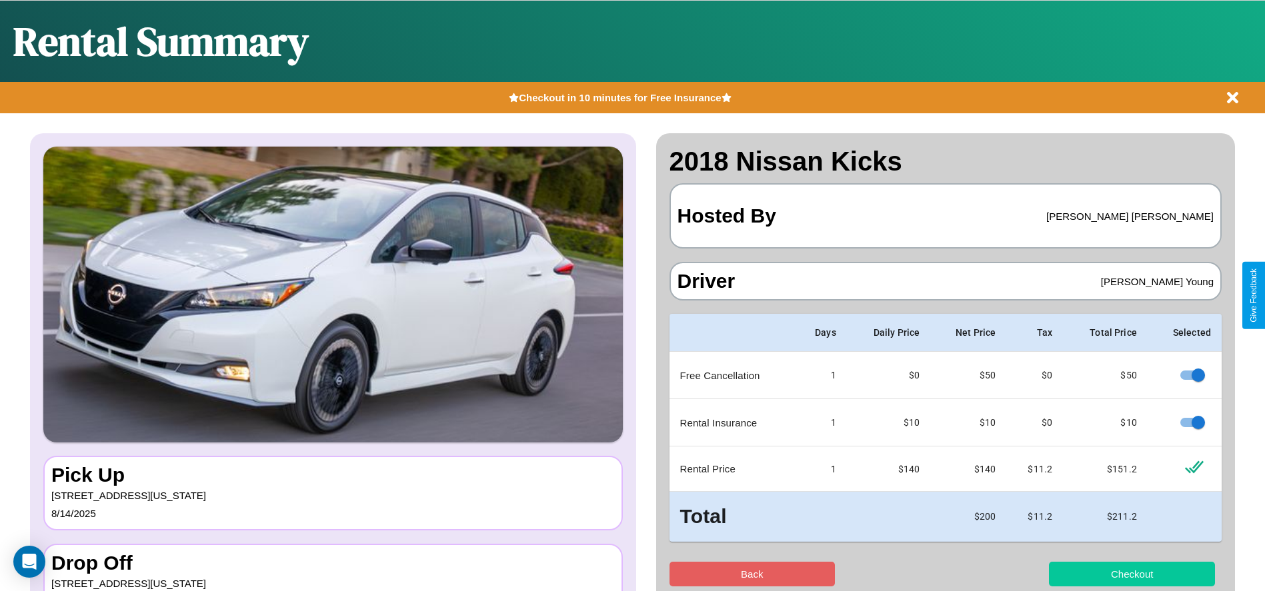
click at [1131, 574] on button "Checkout" at bounding box center [1132, 574] width 166 height 25
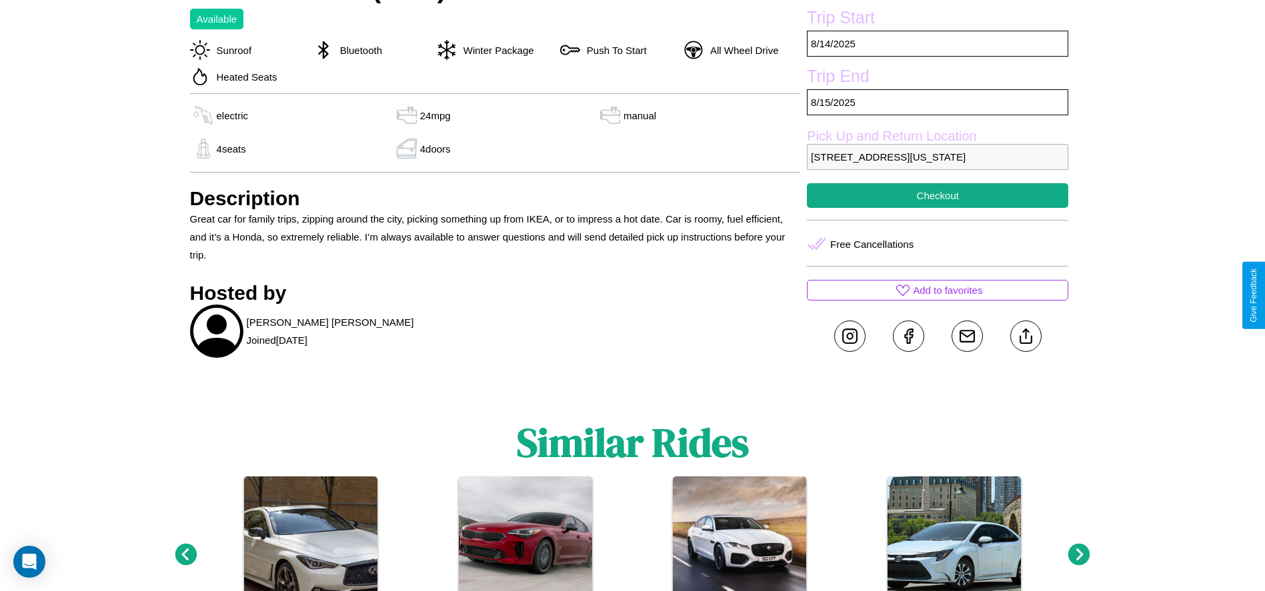
scroll to position [551, 0]
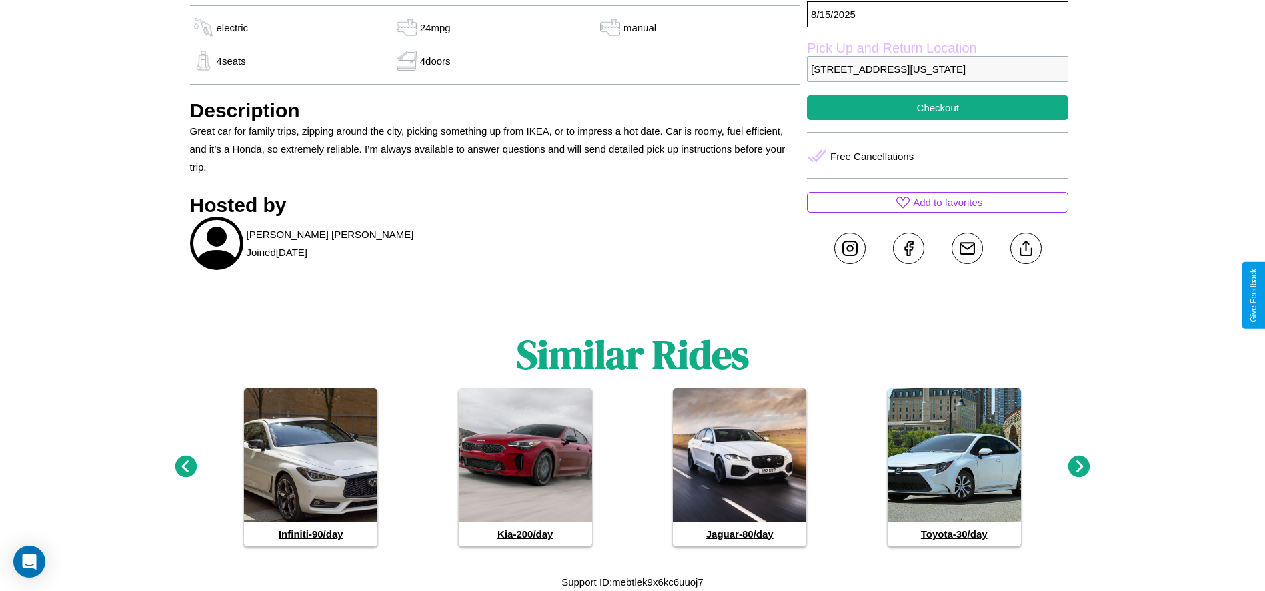
click at [1079, 467] on icon at bounding box center [1079, 467] width 22 height 22
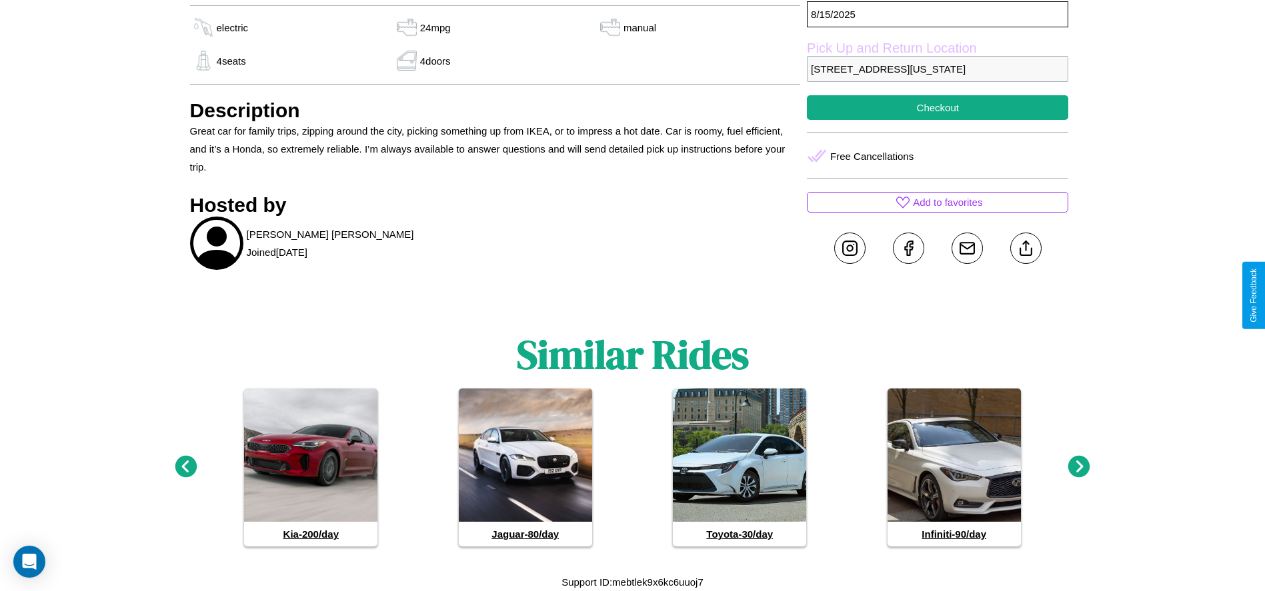
click at [185, 467] on icon at bounding box center [186, 467] width 22 height 22
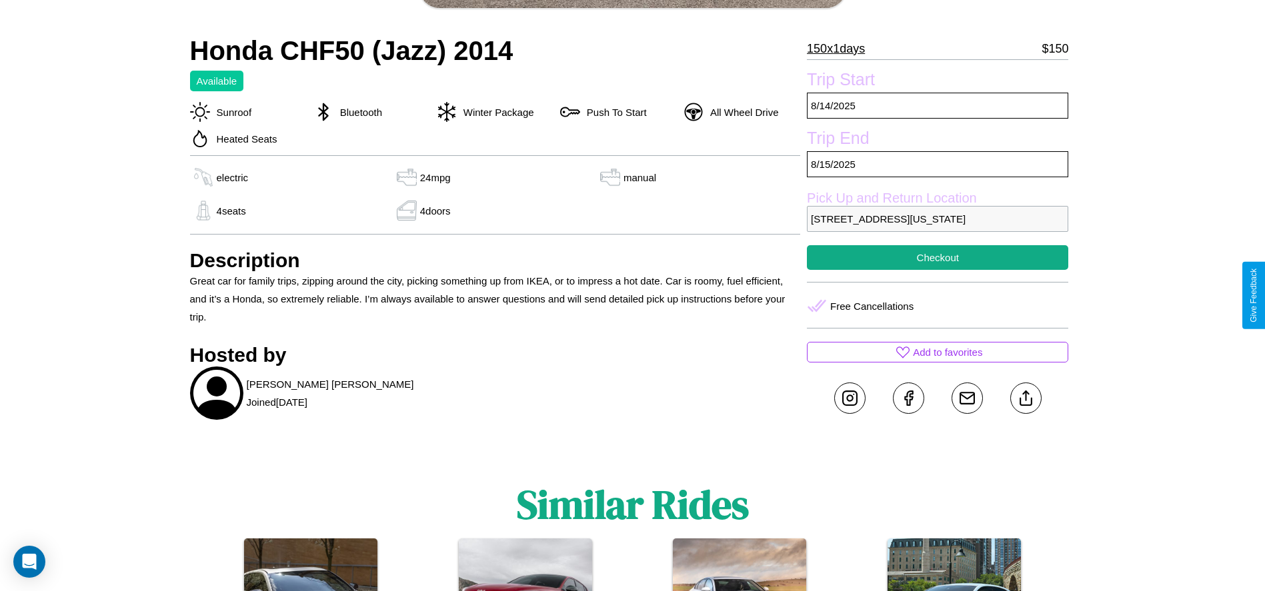
scroll to position [363, 0]
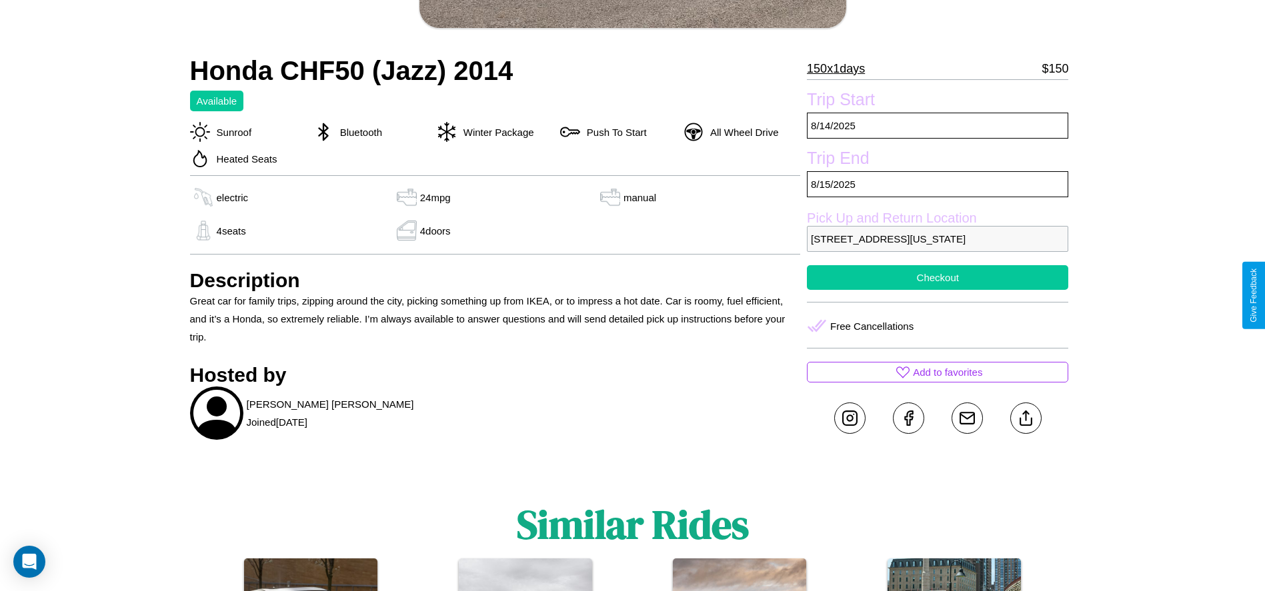
click at [937, 290] on button "Checkout" at bounding box center [937, 277] width 261 height 25
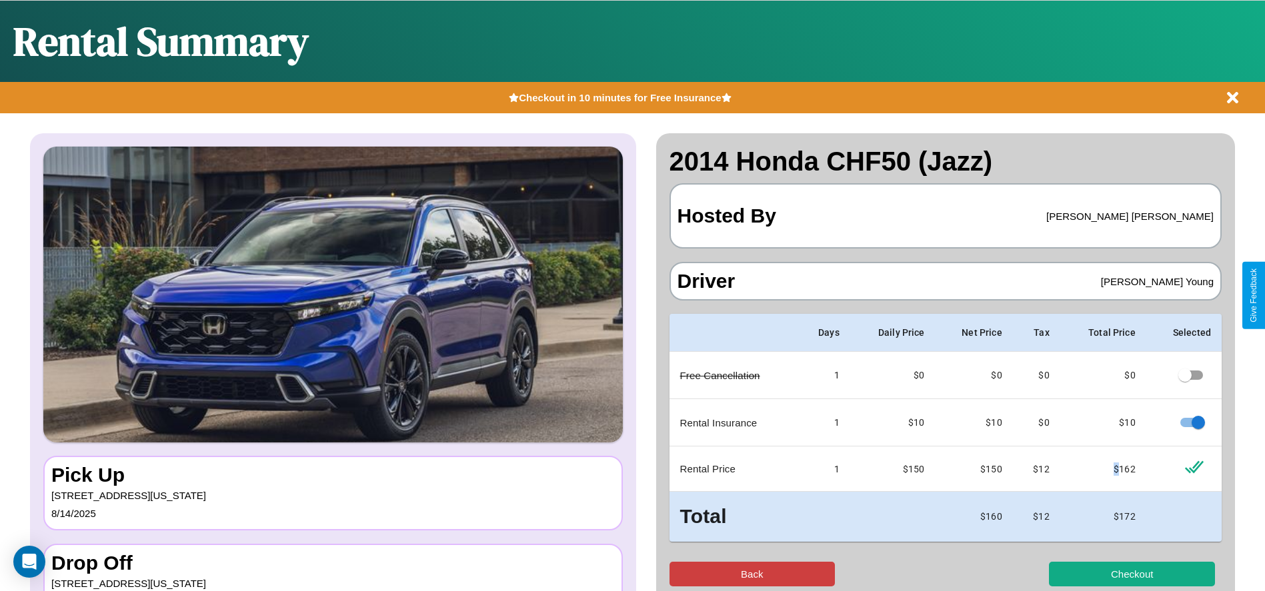
click at [751, 574] on button "Back" at bounding box center [752, 574] width 166 height 25
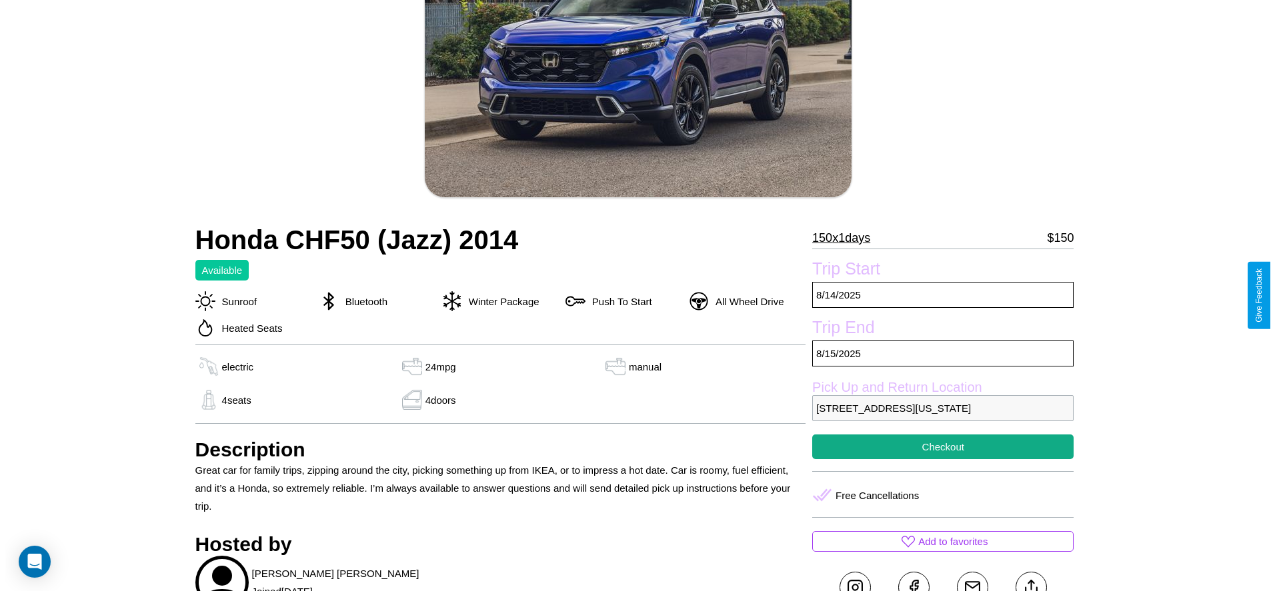
scroll to position [193, 0]
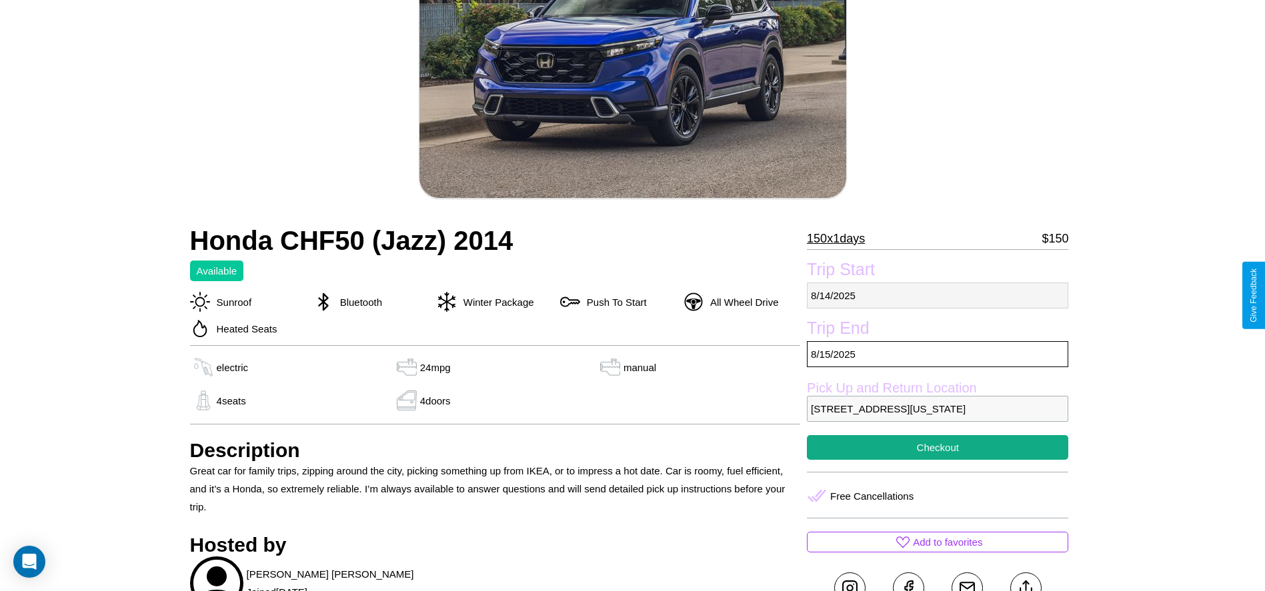
click at [937, 295] on p "[DATE]" at bounding box center [937, 296] width 261 height 26
select select "*"
select select "****"
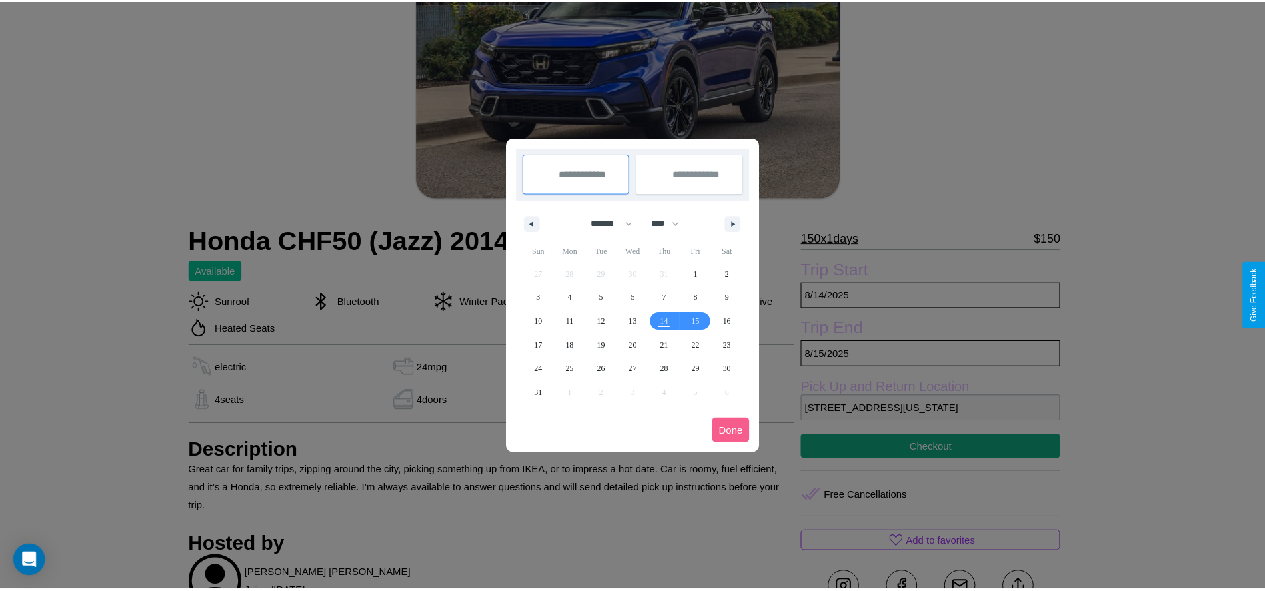
scroll to position [0, 0]
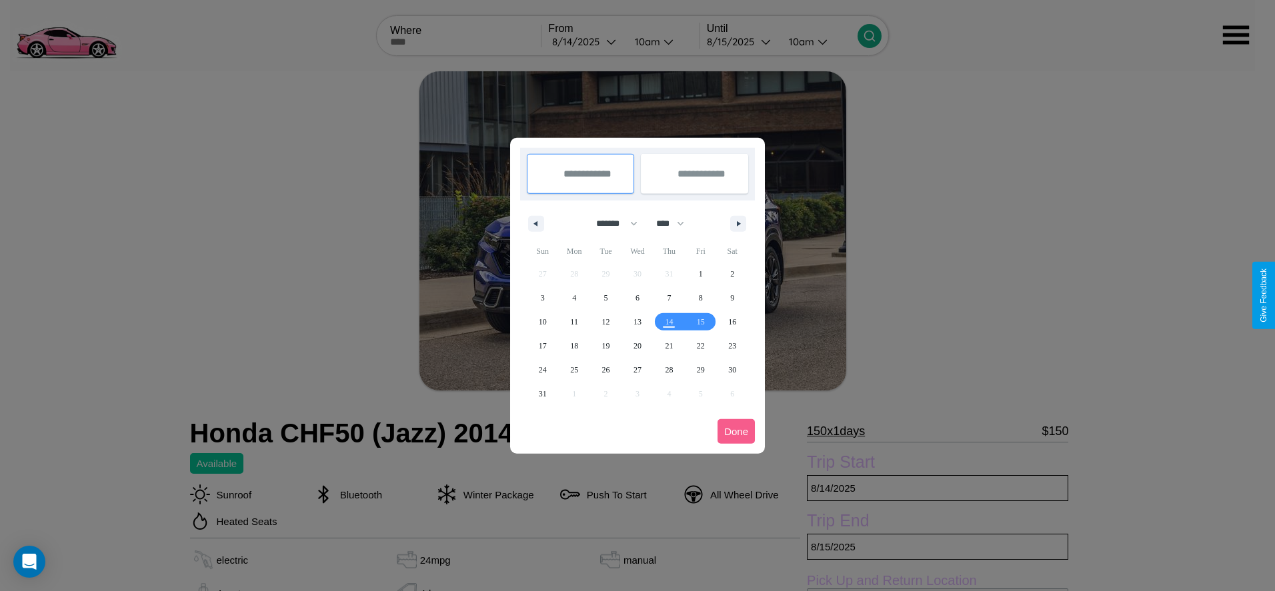
click at [585, 41] on div at bounding box center [637, 295] width 1275 height 591
